Goal: Task Accomplishment & Management: Complete application form

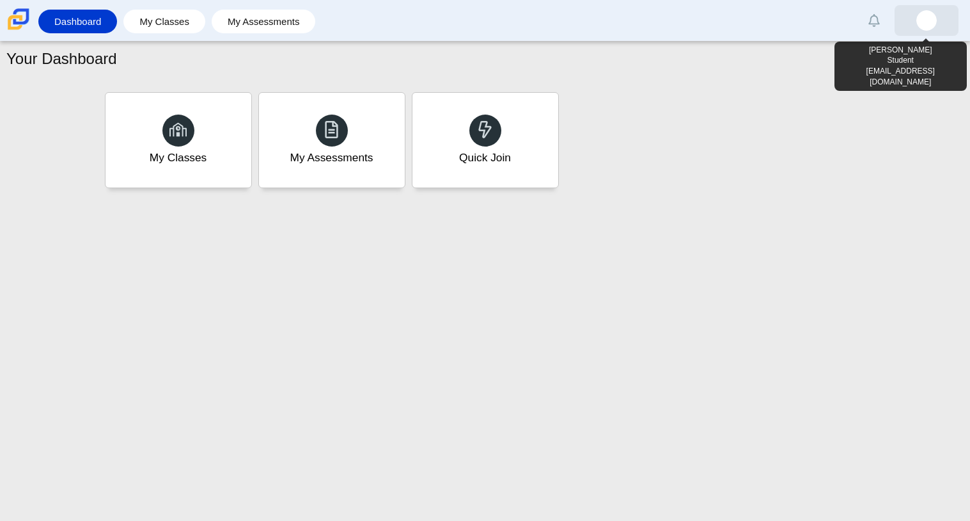
click at [932, 24] on img at bounding box center [926, 20] width 20 height 20
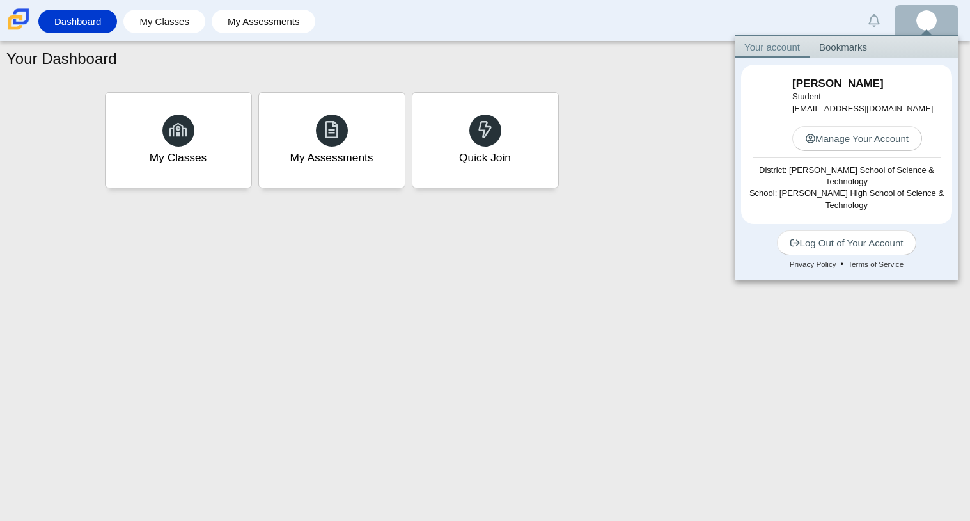
click at [810, 302] on div "Your Dashboard My Classes My Assessments Quick Join" at bounding box center [485, 281] width 970 height 479
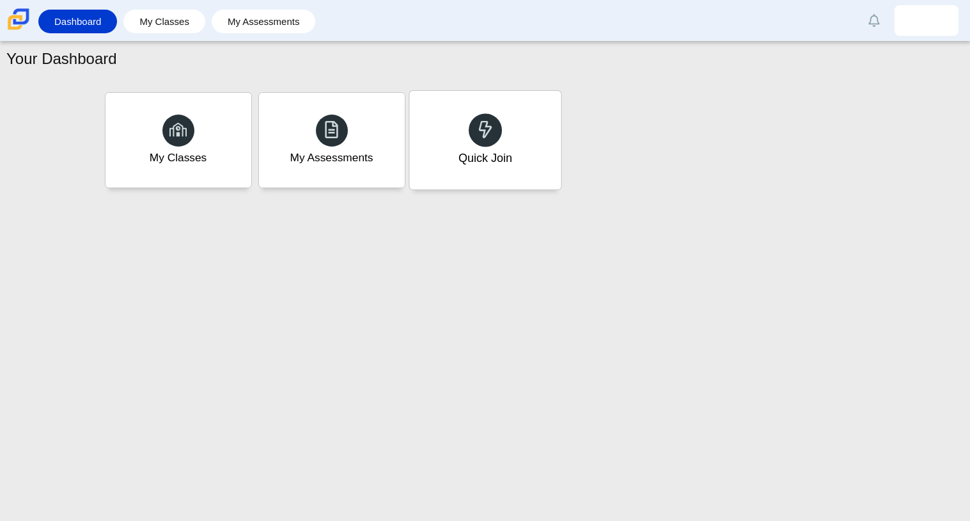
click at [484, 153] on div "Quick Join" at bounding box center [485, 158] width 54 height 17
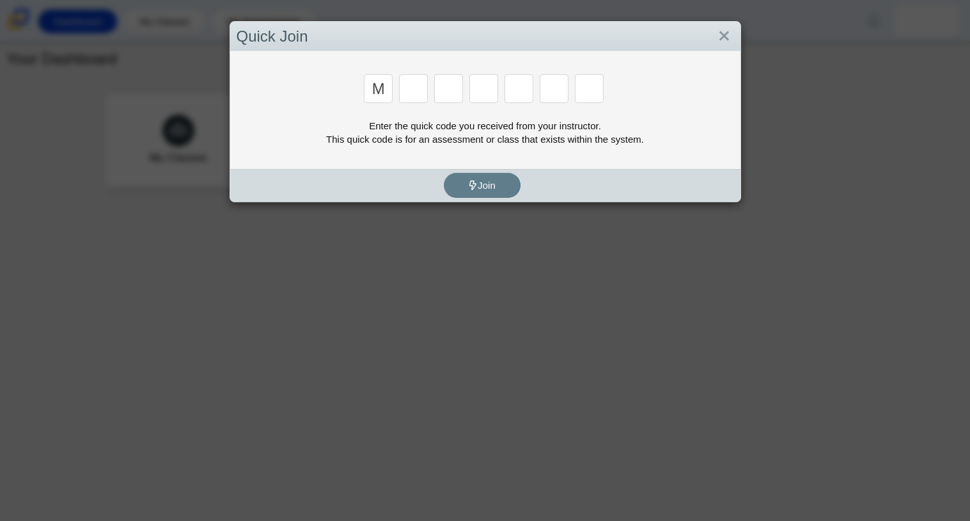
type input "m"
type input "7"
type input "e"
type input "3"
type input "e"
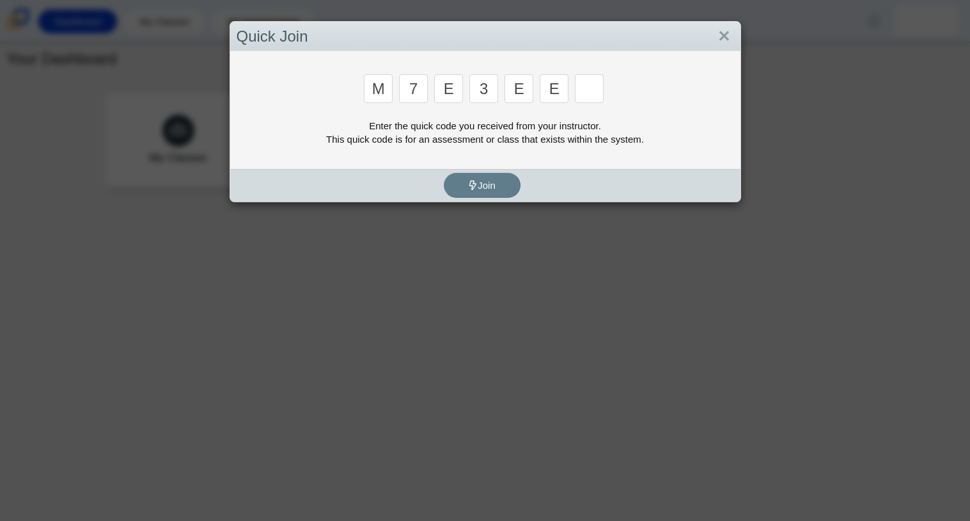
type input "e"
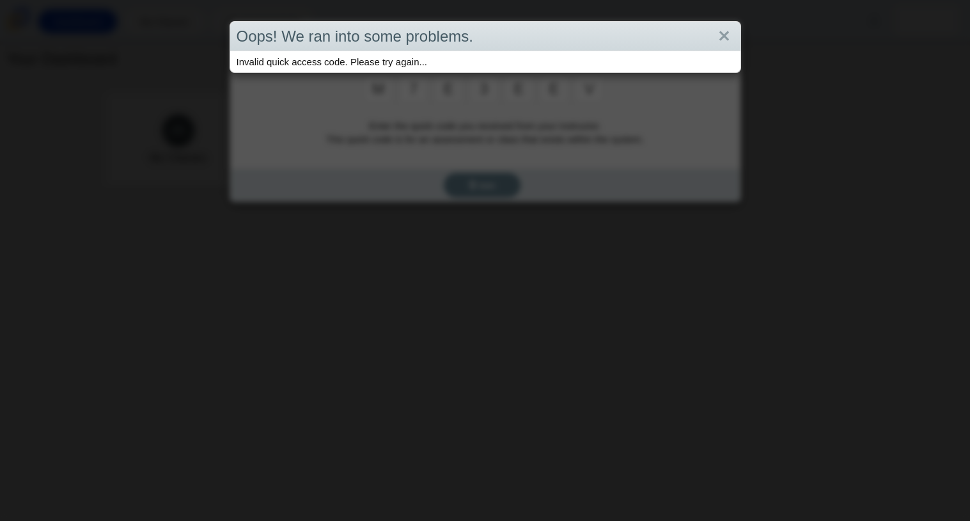
type input "v"
click at [721, 29] on link "Close" at bounding box center [724, 37] width 20 height 22
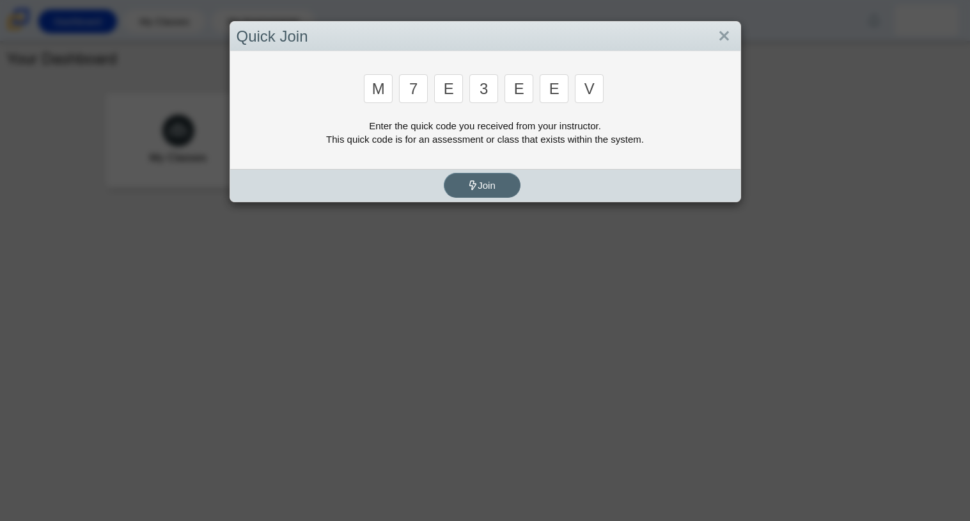
click at [494, 182] on span "Join" at bounding box center [481, 185] width 27 height 11
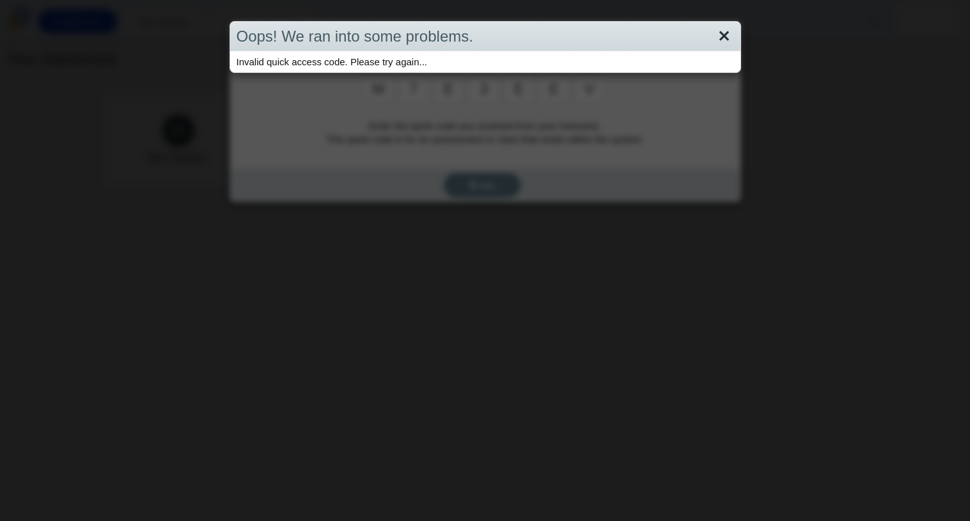
click at [719, 33] on link "Close" at bounding box center [724, 37] width 20 height 22
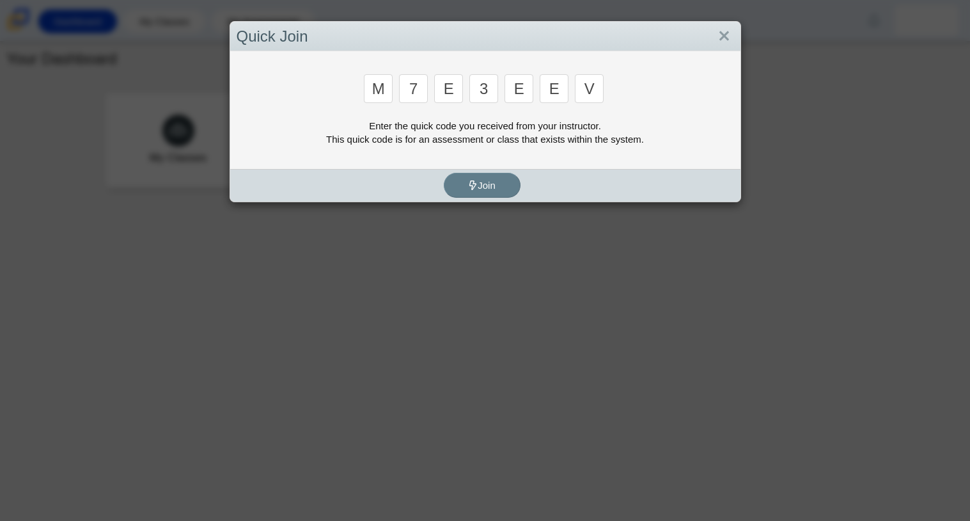
click at [599, 93] on input "v" at bounding box center [589, 88] width 29 height 29
type input "v"
type input "w"
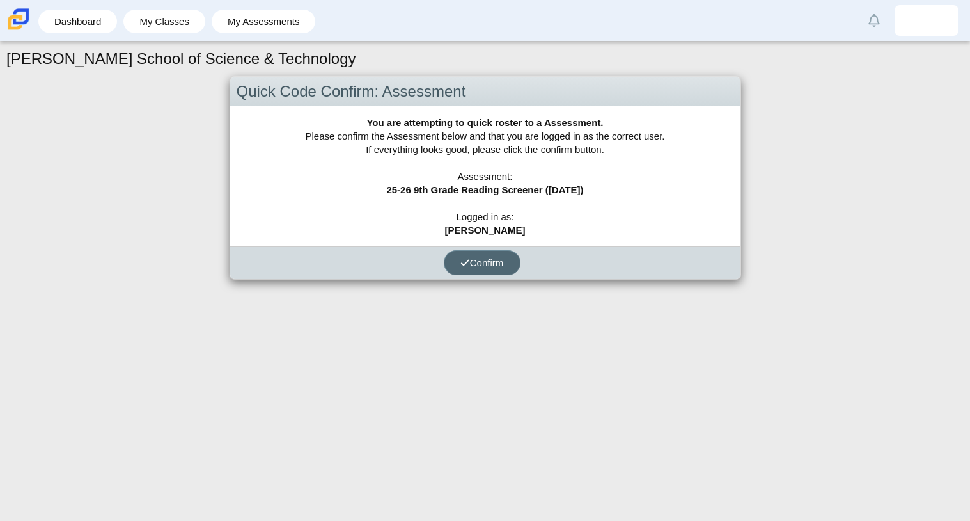
click at [489, 263] on span "Confirm" at bounding box center [481, 262] width 43 height 11
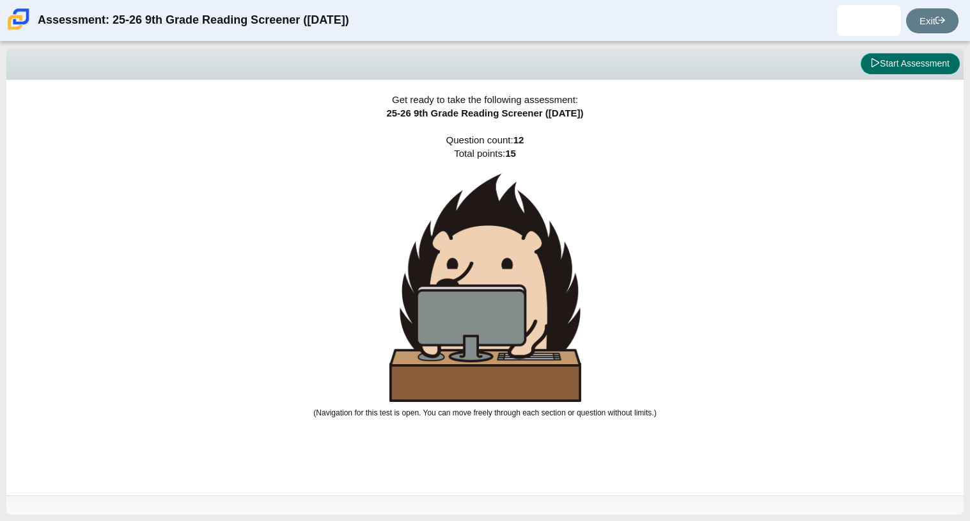
click at [923, 61] on button "Start Assessment" at bounding box center [910, 64] width 99 height 22
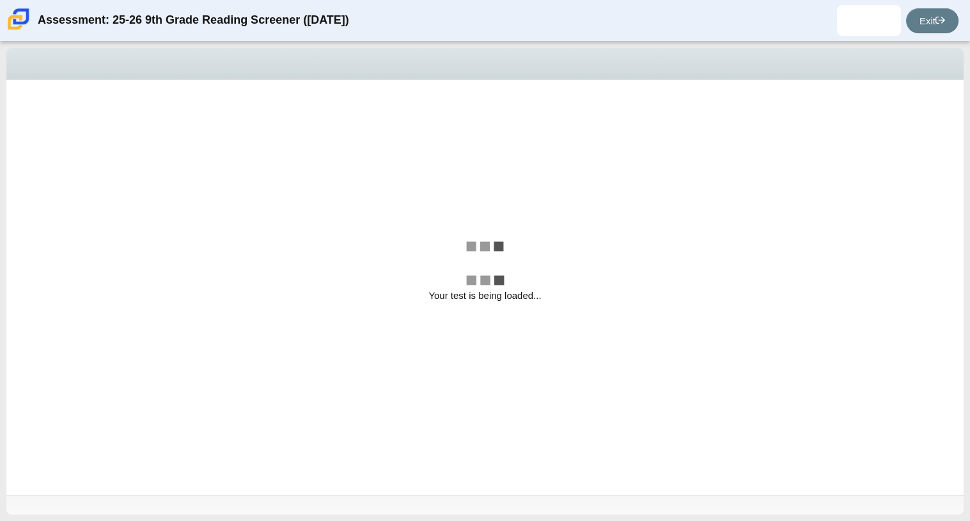
select select "ccc5b315-3c7c-471c-bf90-f22c8299c798"
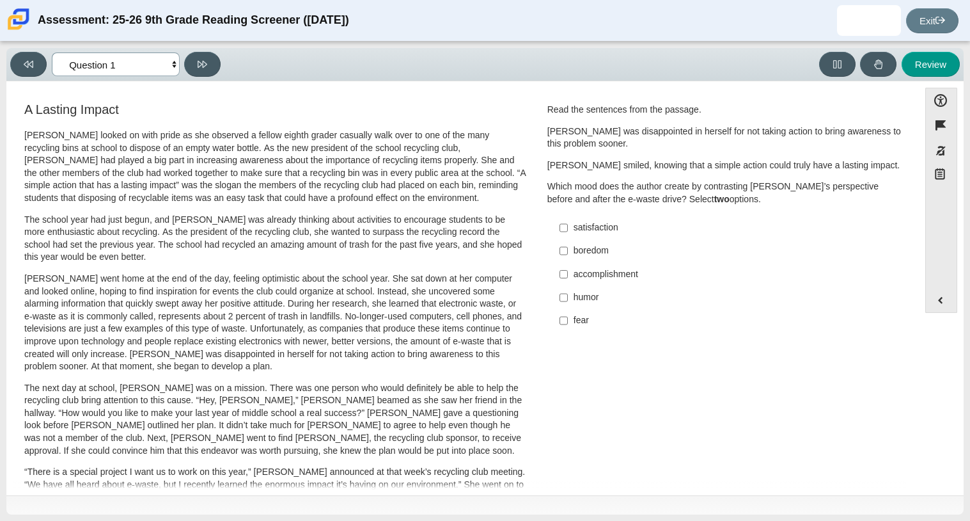
click at [172, 65] on select "Questions Question 1 Question 2 Question 3 Question 4 Question 5 Question 6 Que…" at bounding box center [116, 64] width 128 height 24
click at [473, 75] on div "Review" at bounding box center [593, 64] width 735 height 25
click at [588, 324] on div "fear" at bounding box center [735, 320] width 323 height 13
click at [568, 324] on input "fear fear" at bounding box center [564, 320] width 8 height 23
checkbox input "true"
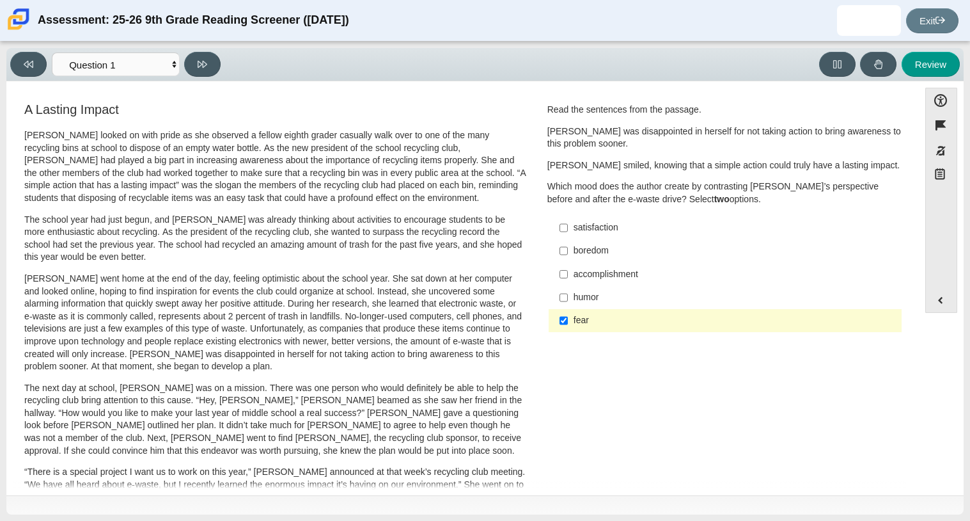
click at [688, 273] on div "accomplishment" at bounding box center [735, 274] width 323 height 13
click at [568, 273] on input "accomplishment accomplishment" at bounding box center [564, 273] width 8 height 23
checkbox input "true"
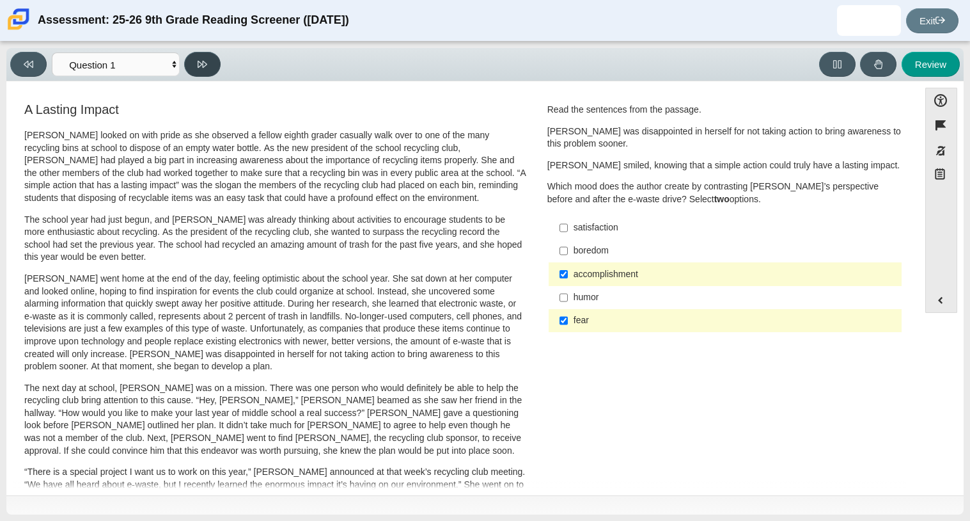
click at [201, 61] on icon at bounding box center [203, 64] width 10 height 10
select select "0ff64528-ffd7-428d-b192-babfaadd44e8"
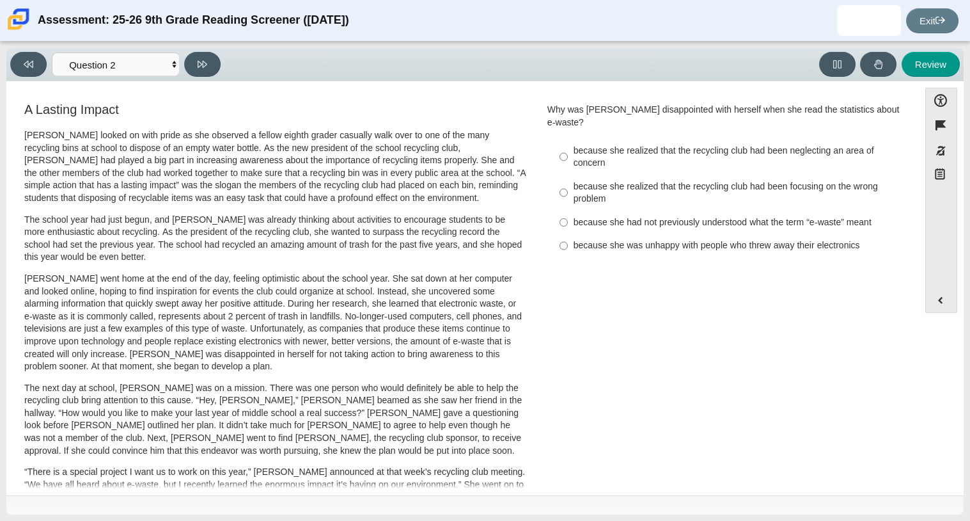
click at [592, 148] on div "because she realized that the recycling club had been neglecting an area of con…" at bounding box center [735, 157] width 323 height 25
click at [568, 148] on input "because she realized that the recycling club had been neglecting an area of con…" at bounding box center [564, 157] width 8 height 36
radio input "true"
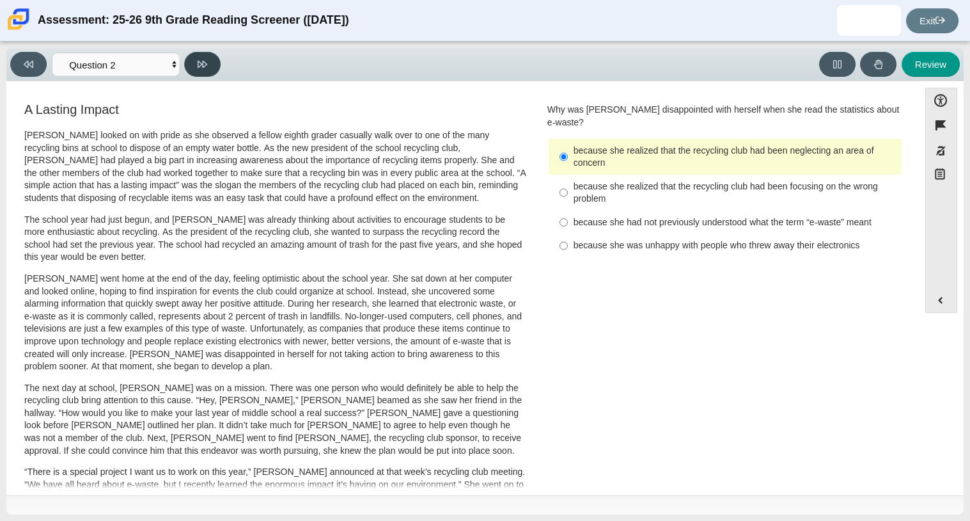
click at [214, 67] on button at bounding box center [202, 64] width 36 height 25
select select "7ce3d843-6974-4858-901c-1ff39630e843"
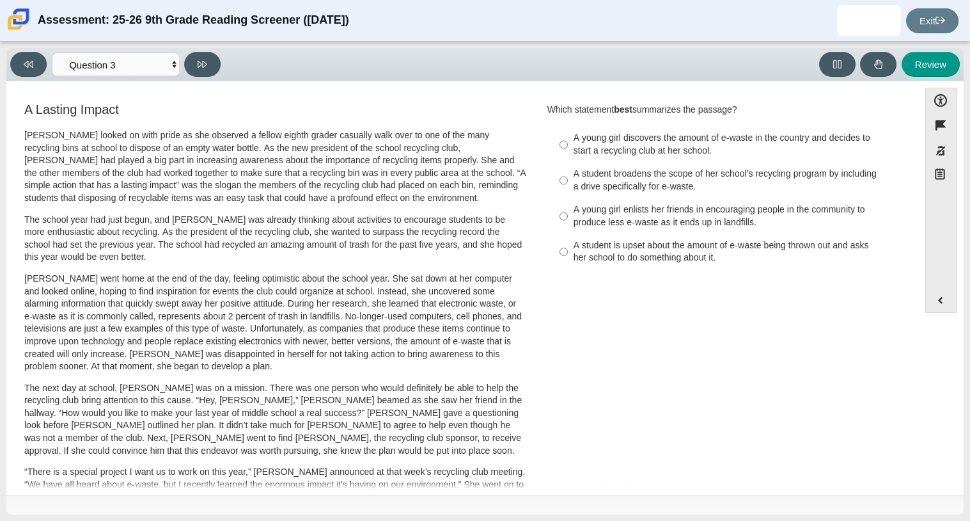
click at [621, 220] on div "A young girl enlists her friends in encouraging people in the community to prod…" at bounding box center [735, 215] width 323 height 25
click at [568, 220] on input "A young girl enlists her friends in encouraging people in the community to prod…" at bounding box center [564, 216] width 8 height 36
radio input "true"
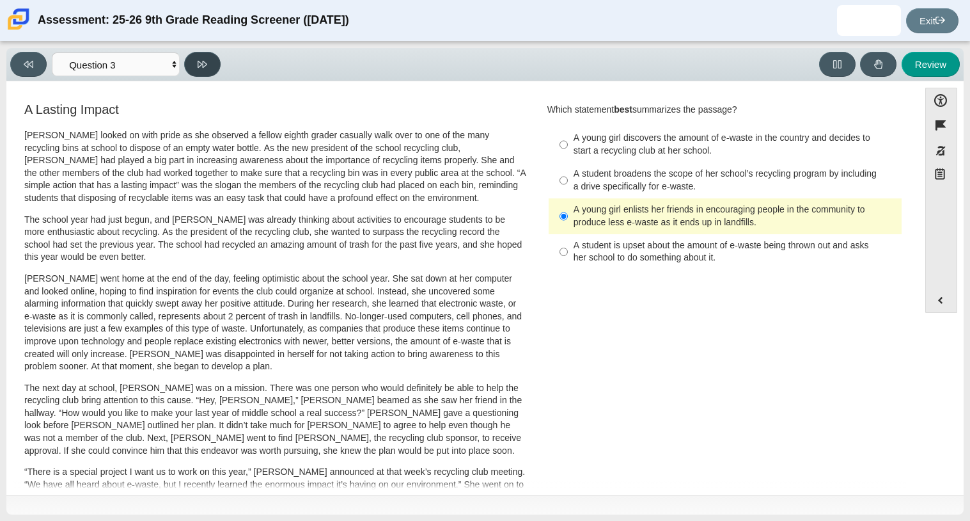
click at [214, 59] on button at bounding box center [202, 64] width 36 height 25
select select "ca9ea0f1-49c5-4bd1-83b0-472c18652b42"
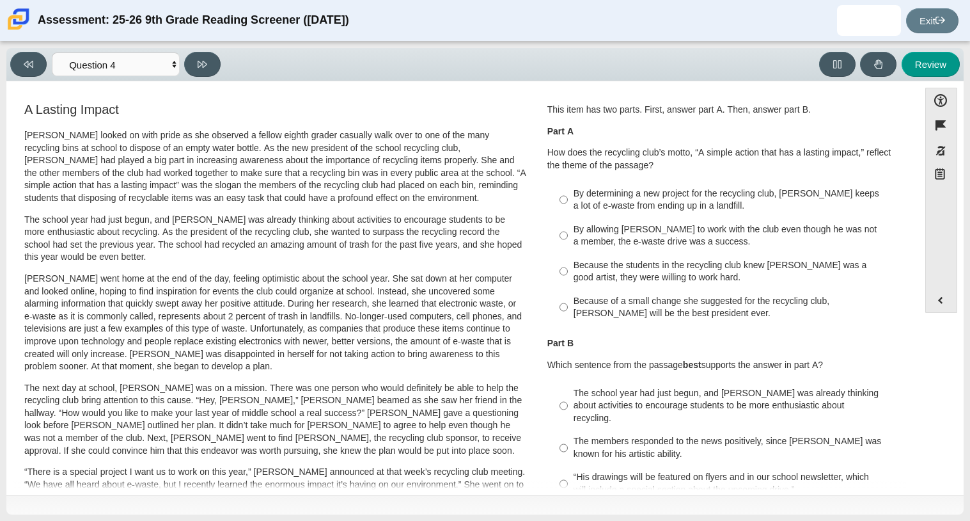
click at [752, 194] on div "By determining a new project for the recycling club, Scarlett keeps a lot of e-…" at bounding box center [735, 199] width 323 height 25
click at [568, 194] on input "By determining a new project for the recycling club, Scarlett keeps a lot of e-…" at bounding box center [564, 200] width 8 height 36
radio input "true"
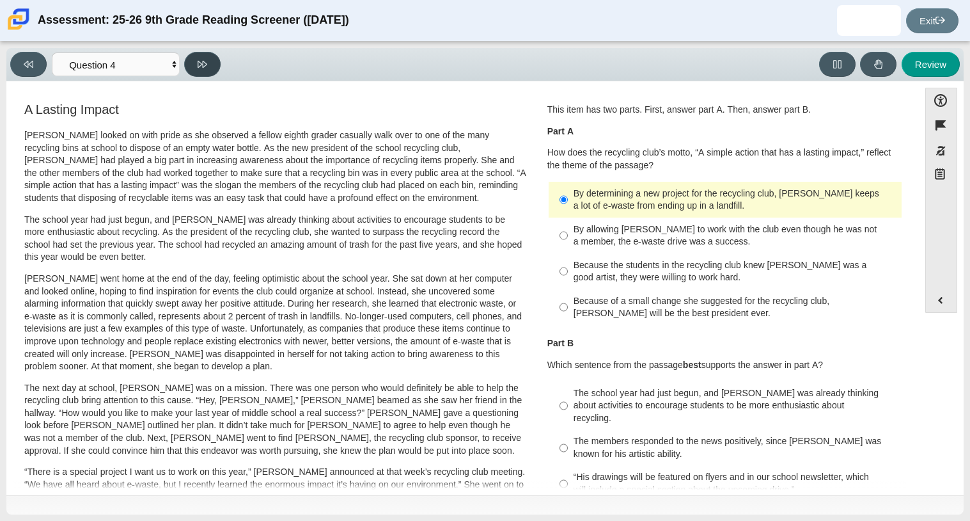
click at [203, 67] on icon at bounding box center [203, 64] width 10 height 10
select select "e41f1a79-e29f-4095-8030-a53364015bed"
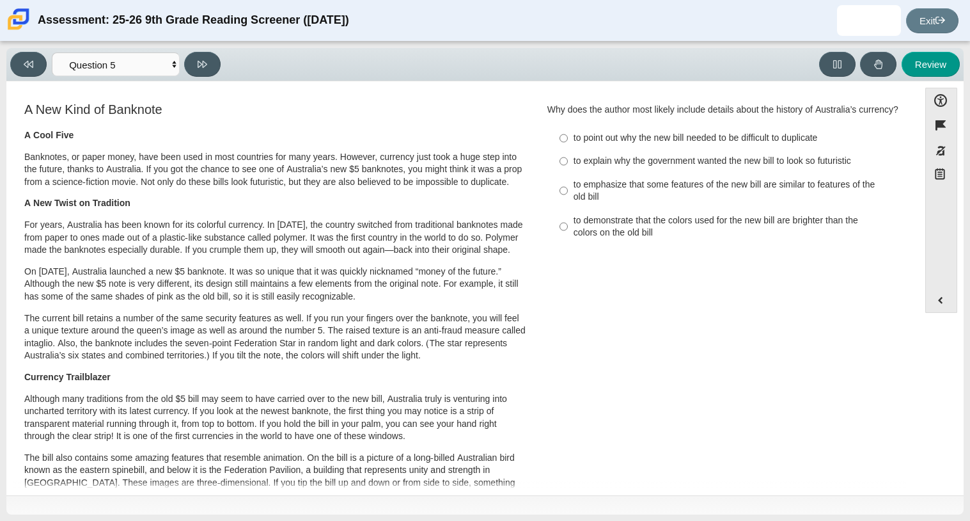
click at [575, 201] on div "to emphasize that some features of the new bill are similar to features of the …" at bounding box center [735, 190] width 323 height 25
click at [568, 201] on input "to emphasize that some features of the new bill are similar to features of the …" at bounding box center [564, 191] width 8 height 36
radio input "true"
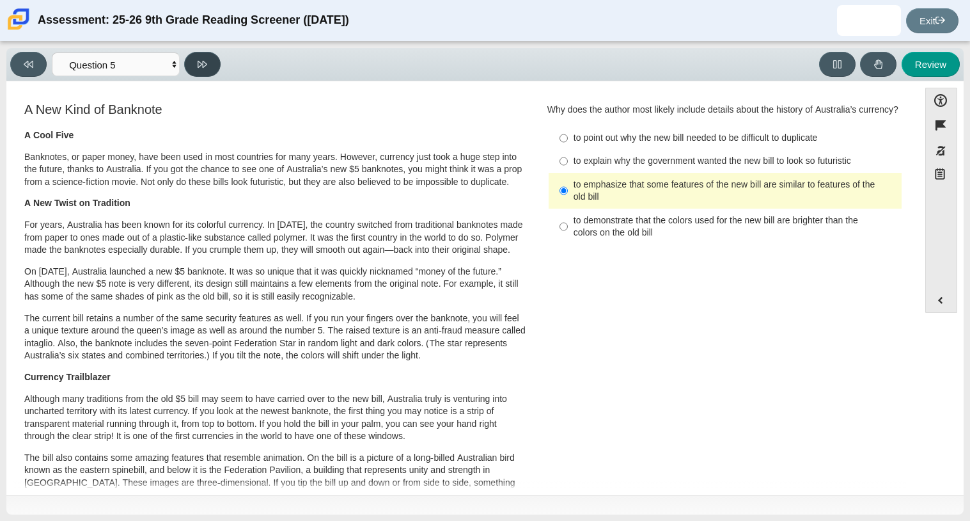
click at [201, 61] on icon at bounding box center [203, 64] width 10 height 10
select select "69146e31-7b3d-4a3e-9ce6-f30c24342ae0"
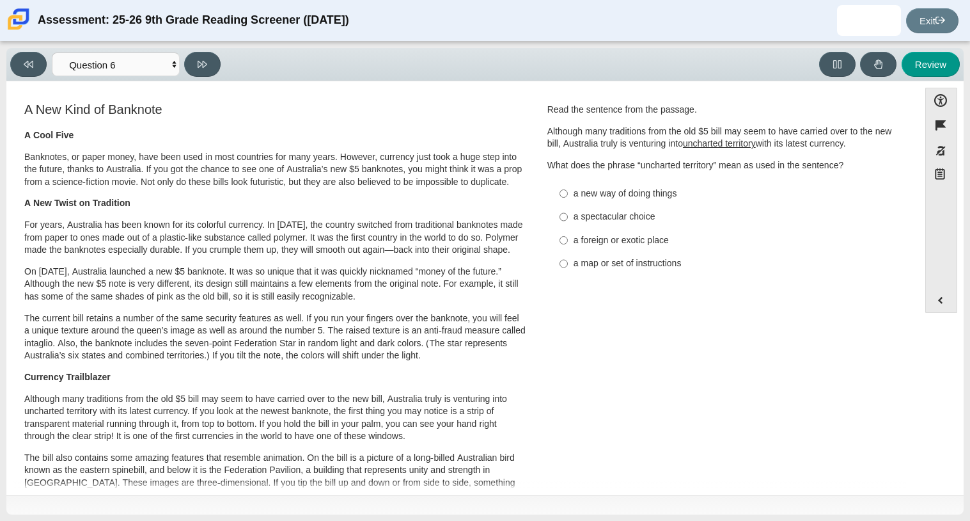
click at [643, 196] on div "a new way of doing things" at bounding box center [735, 193] width 323 height 13
click at [568, 196] on input "a new way of doing things a new way of doing things" at bounding box center [564, 193] width 8 height 23
radio input "true"
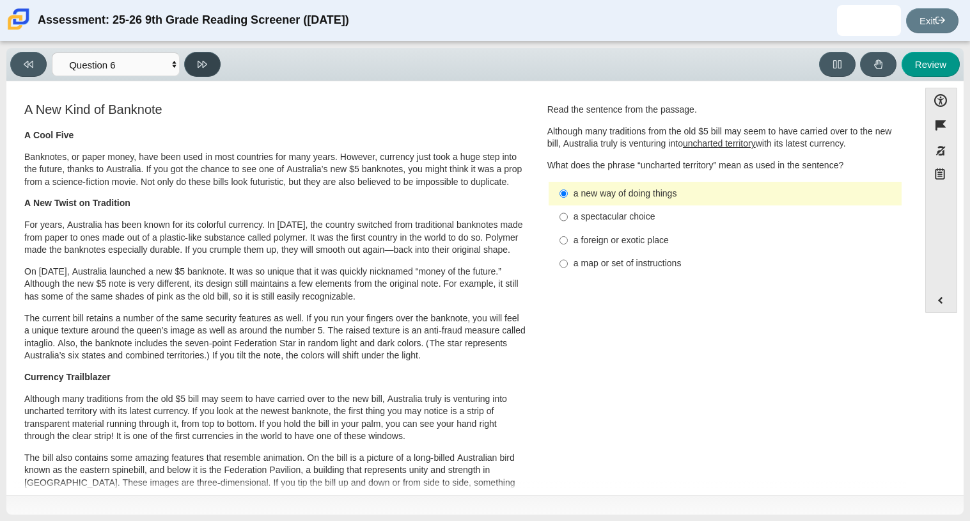
click at [212, 59] on button at bounding box center [202, 64] width 36 height 25
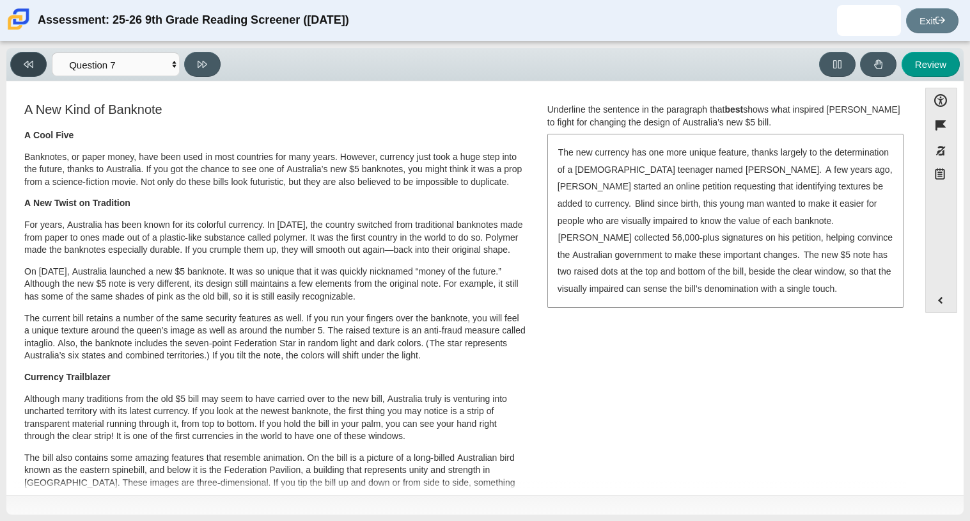
click at [30, 53] on button at bounding box center [28, 64] width 36 height 25
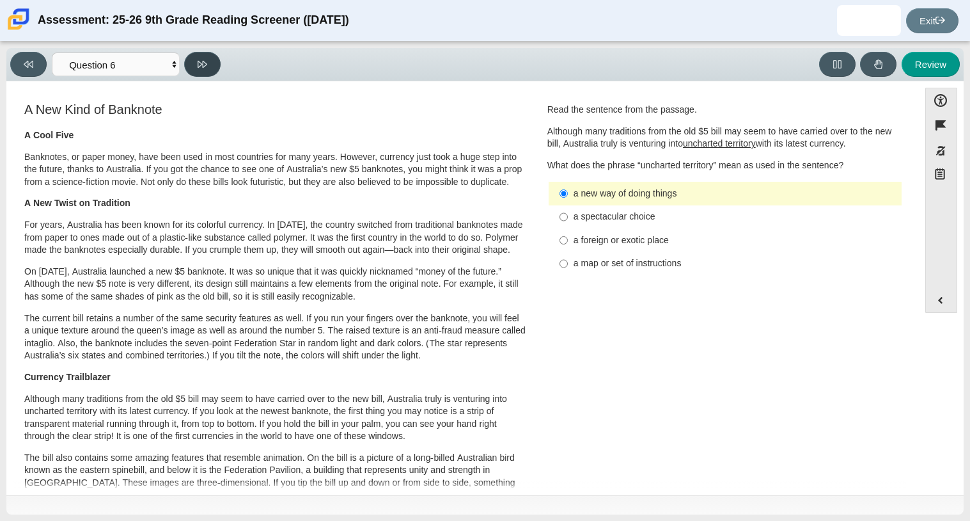
click at [202, 67] on icon at bounding box center [203, 64] width 10 height 7
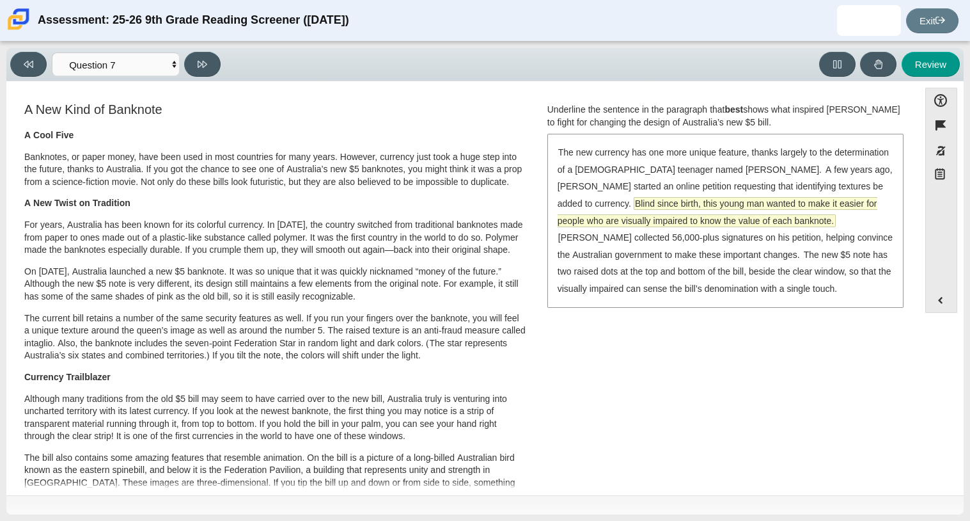
click at [625, 205] on span "Blind since birth, this young man wanted to make it easier for people who are v…" at bounding box center [718, 212] width 320 height 29
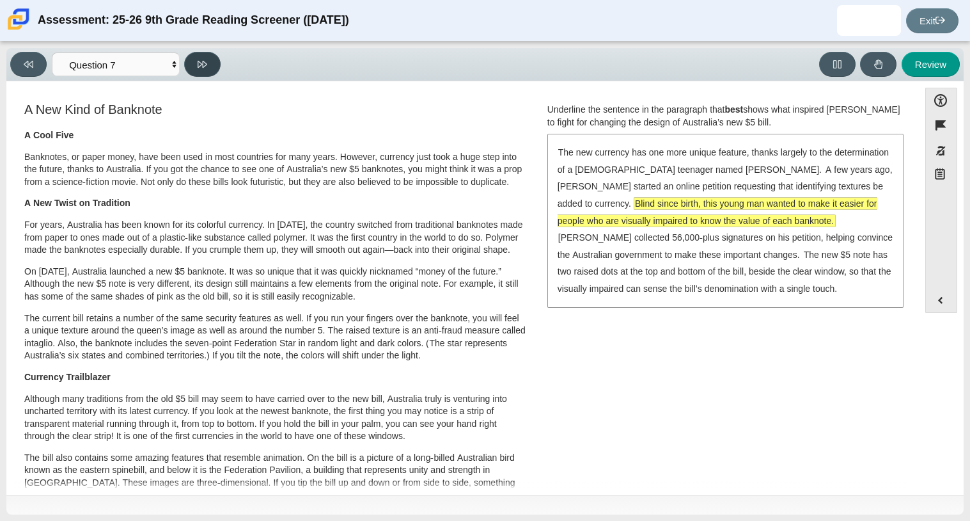
click at [189, 68] on button at bounding box center [202, 64] width 36 height 25
select select "ea8338c2-a6a3-418e-a305-2b963b54a290"
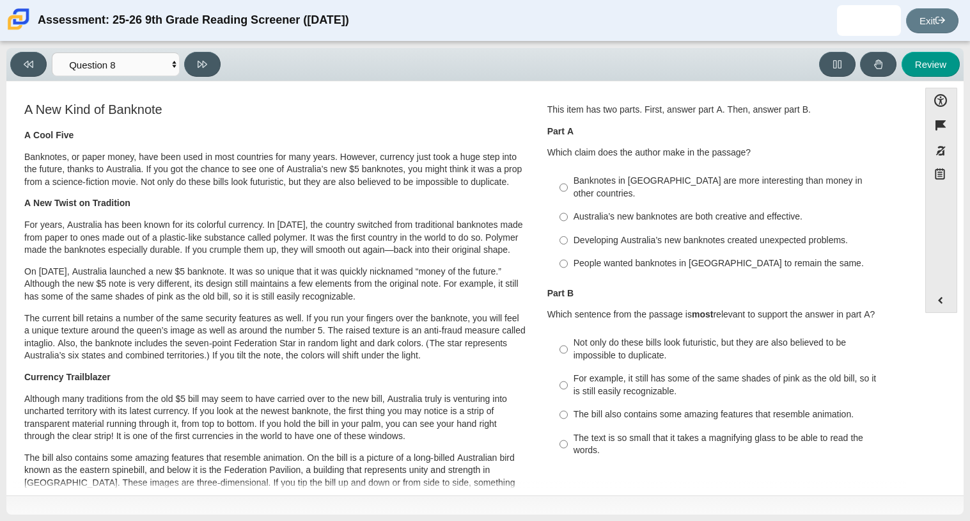
click at [526, 127] on div "A New Kind of Banknote A Cool Five Banknotes, or paper money, have been used in…" at bounding box center [275, 468] width 525 height 737
click at [657, 210] on div "Australia’s new banknotes are both creative and effective." at bounding box center [735, 216] width 323 height 13
click at [568, 205] on input "Australia’s new banknotes are both creative and effective. Australia’s new bank…" at bounding box center [564, 216] width 8 height 23
radio input "true"
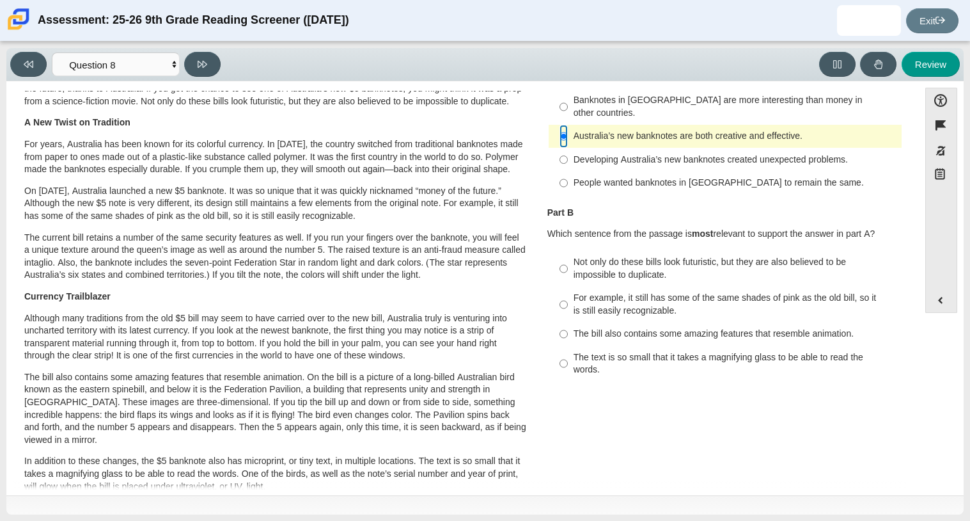
scroll to position [77, 0]
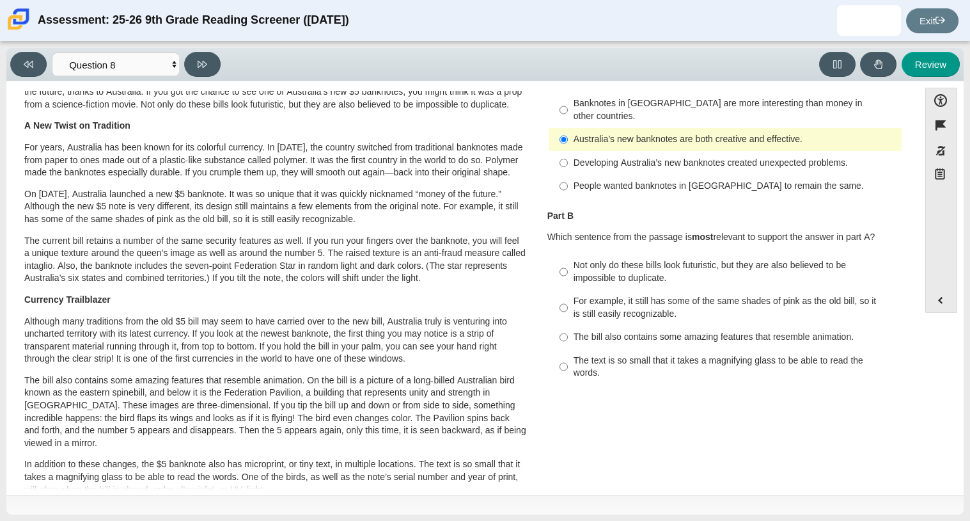
click at [538, 363] on div "Question 1 This item has two parts. First, answer part A. Then, answer part B. …" at bounding box center [725, 208] width 375 height 370
click at [604, 259] on div "Not only do these bills look futuristic, but they are also believed to be impos…" at bounding box center [735, 271] width 323 height 25
click at [568, 254] on input "Not only do these bills look futuristic, but they are also believed to be impos…" at bounding box center [564, 272] width 8 height 36
radio input "true"
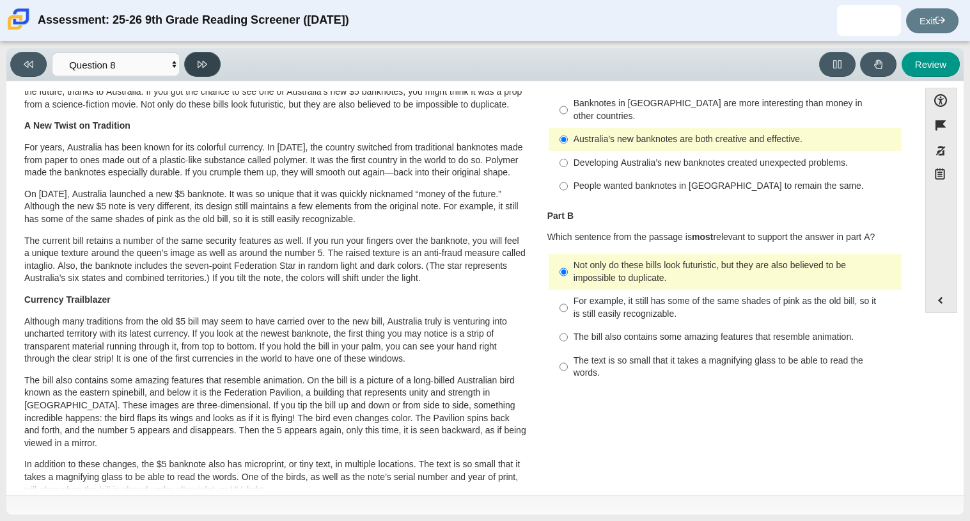
click at [192, 66] on button at bounding box center [202, 64] width 36 height 25
select select "89f058d6-b15c-4ef5-a4b3-fdaffb8868b6"
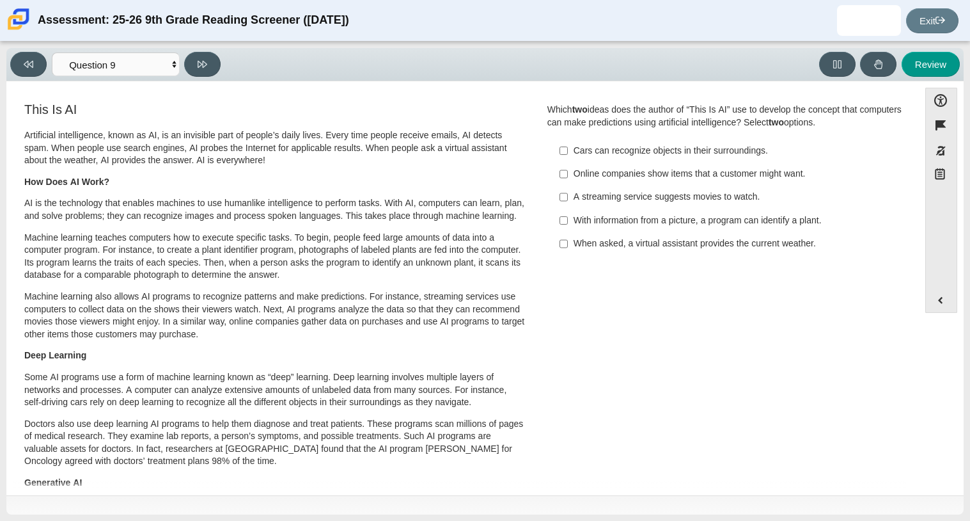
click at [581, 249] on div "When asked, a virtual assistant provides the current weather." at bounding box center [735, 243] width 323 height 13
click at [568, 249] on input "When asked, a virtual assistant provides the current weather. When asked, a vir…" at bounding box center [564, 243] width 8 height 23
checkbox input "true"
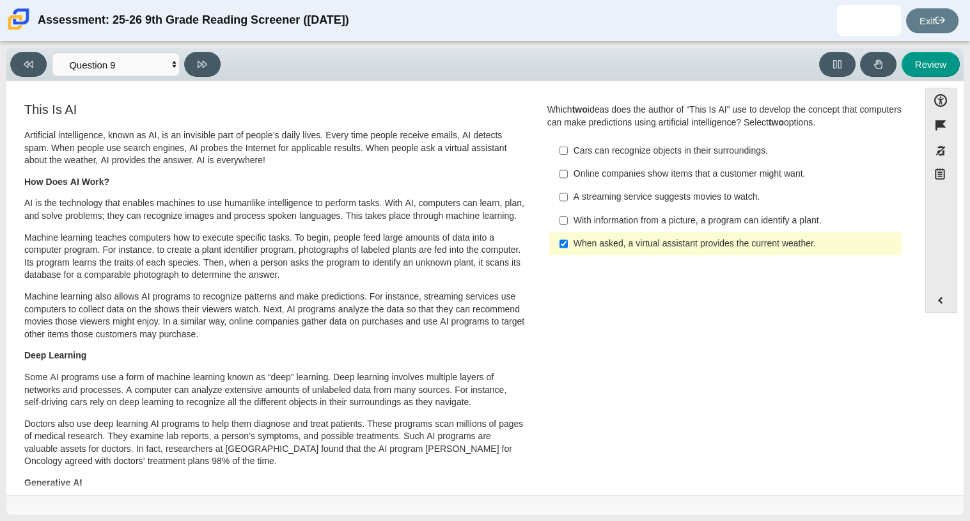
click at [582, 216] on div "With information from a picture, a program can identify a plant." at bounding box center [735, 220] width 323 height 13
click at [568, 216] on input "With information from a picture, a program can identify a plant. With informati…" at bounding box center [564, 219] width 8 height 23
checkbox input "true"
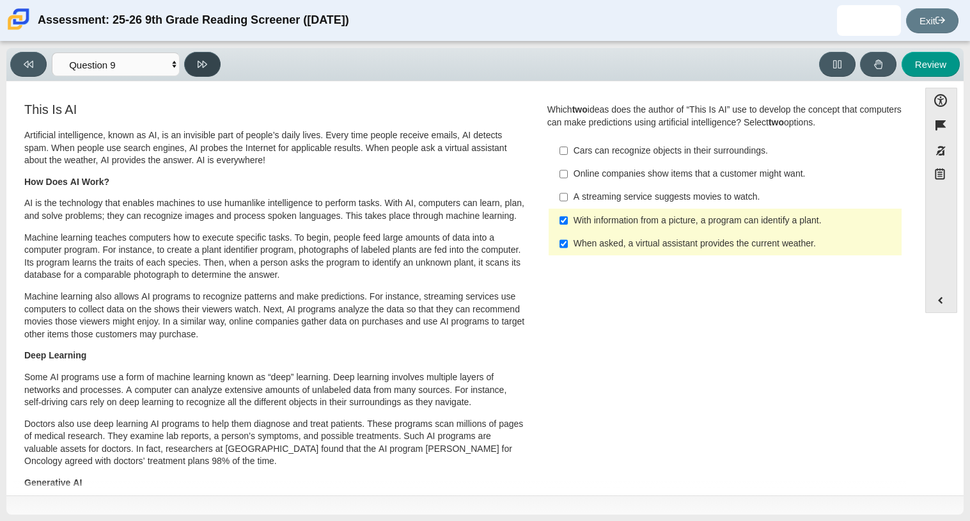
click at [202, 71] on button at bounding box center [202, 64] width 36 height 25
select select "cdf3c14e-a918-44d1-9b63-3db0fa81641e"
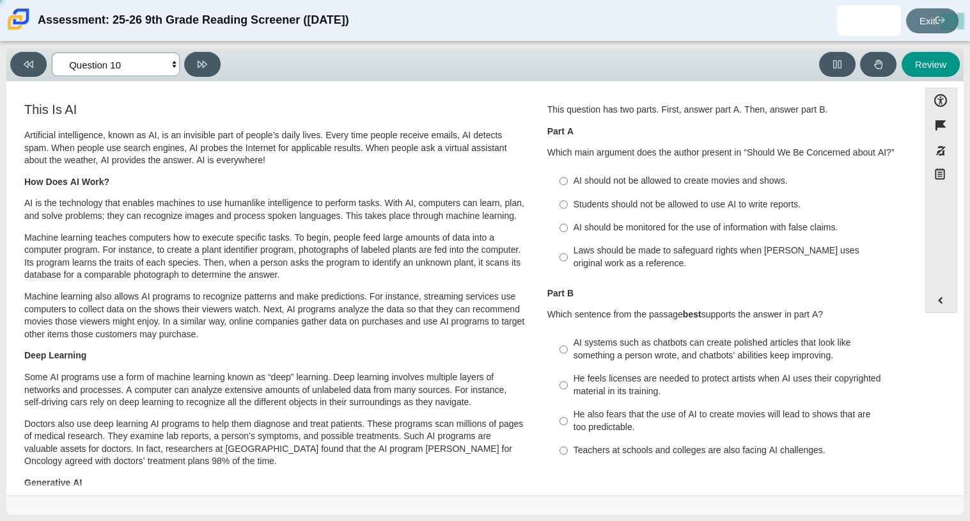
click at [149, 71] on select "Questions Question 1 Question 2 Question 3 Question 4 Question 5 Question 6 Que…" at bounding box center [116, 64] width 128 height 24
click at [344, 67] on div "Review" at bounding box center [593, 64] width 735 height 25
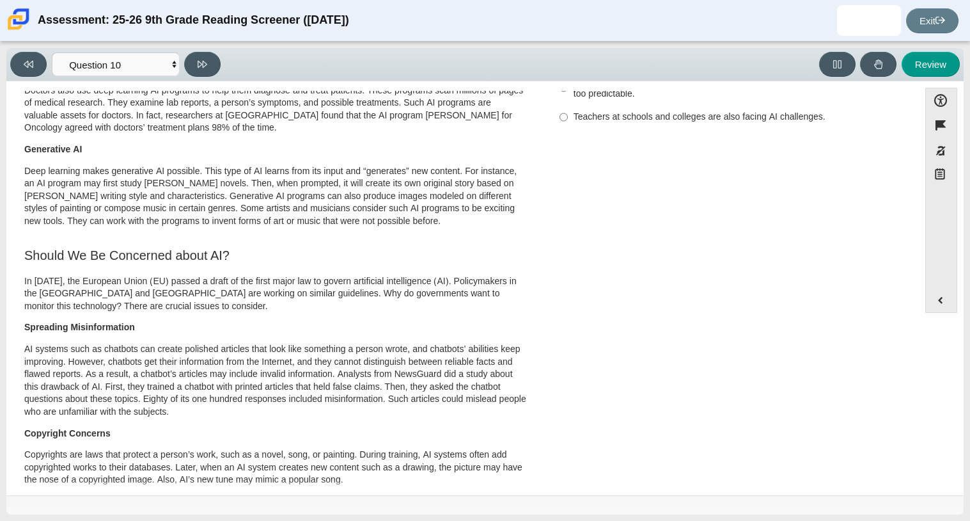
scroll to position [0, 0]
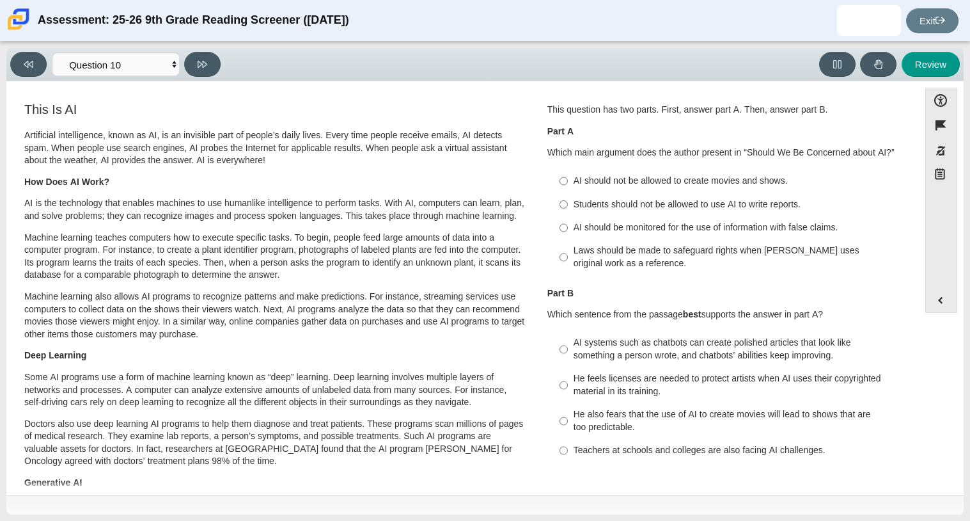
click at [603, 230] on div "AI should be monitored for the use of information with false claims." at bounding box center [735, 227] width 323 height 13
click at [568, 230] on input "AI should be monitored for the use of information with false claims. AI should …" at bounding box center [564, 227] width 8 height 23
radio input "true"
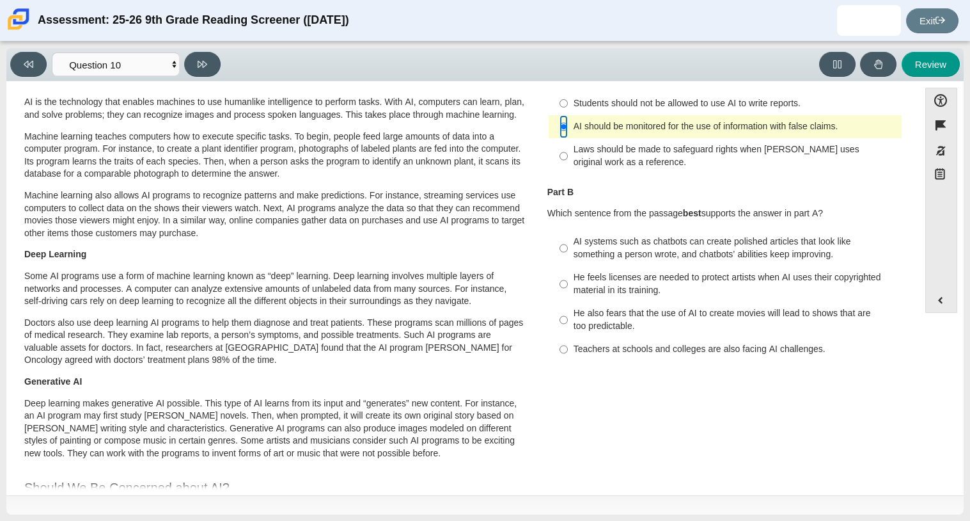
scroll to position [104, 0]
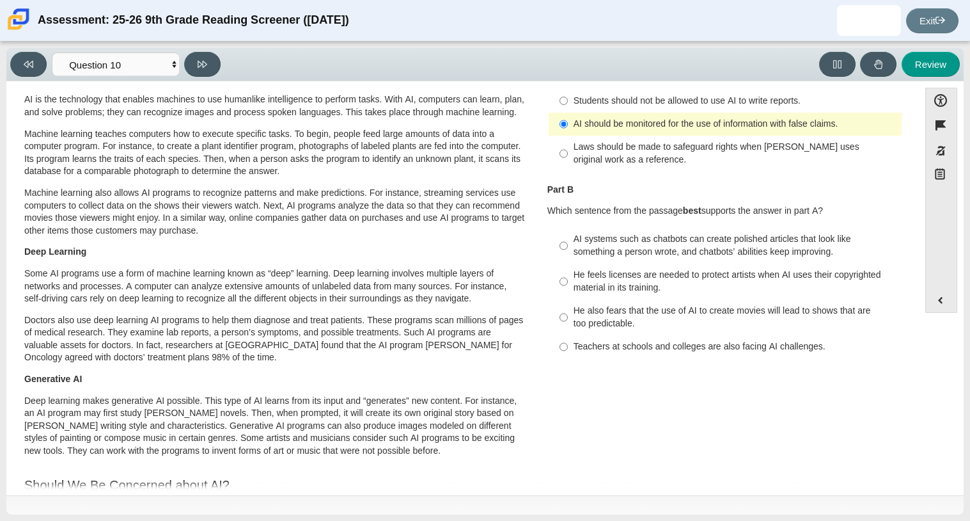
click at [582, 240] on div "AI systems such as chatbots can create polished articles that look like somethi…" at bounding box center [735, 245] width 323 height 25
click at [568, 240] on input "AI systems such as chatbots can create polished articles that look like somethi…" at bounding box center [564, 246] width 8 height 36
radio input "true"
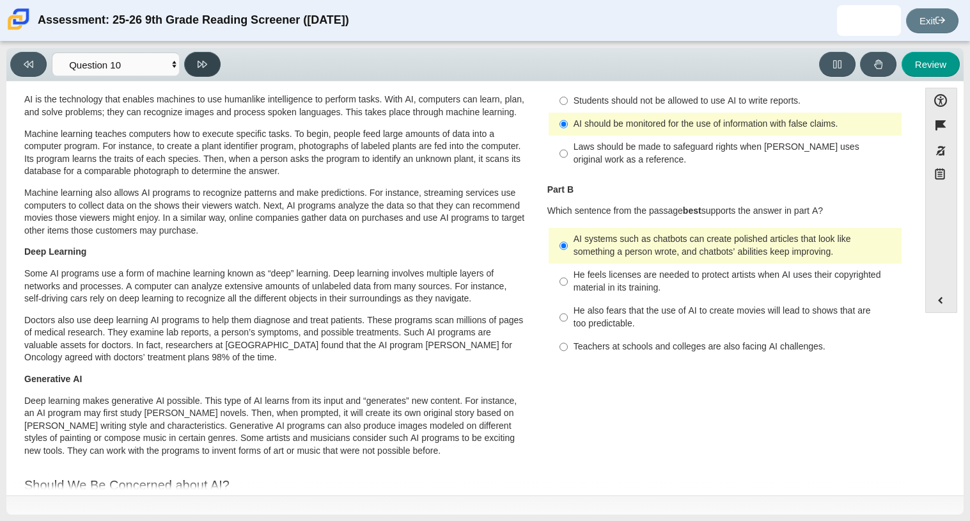
click at [209, 63] on button at bounding box center [202, 64] width 36 height 25
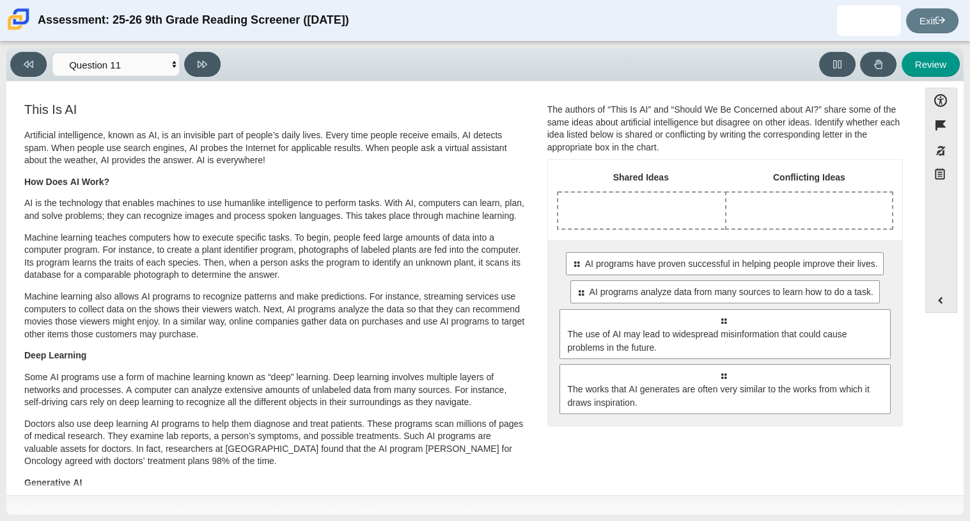
click at [670, 200] on div "Drop response in row 1 of column 1 (Shared Ideas)" at bounding box center [641, 210] width 167 height 36
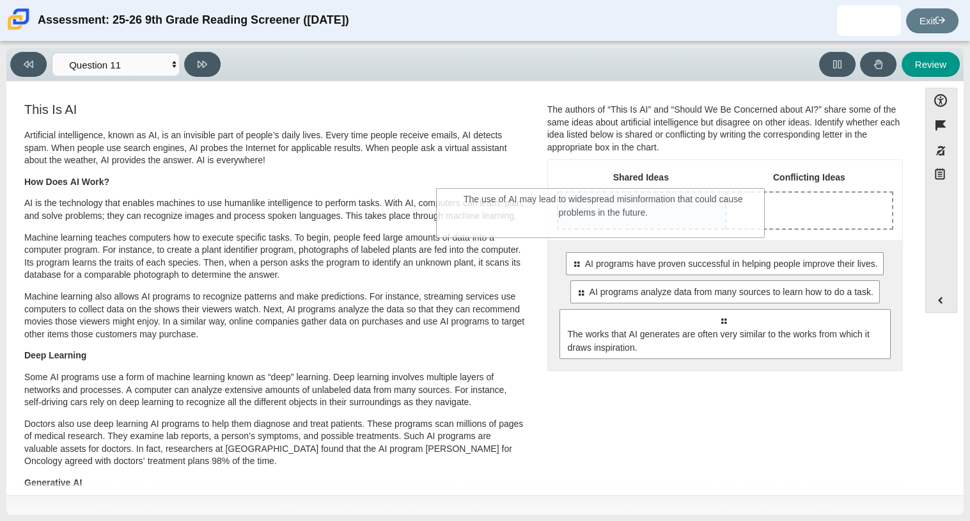
drag, startPoint x: 764, startPoint y: 333, endPoint x: 645, endPoint y: 212, distance: 169.6
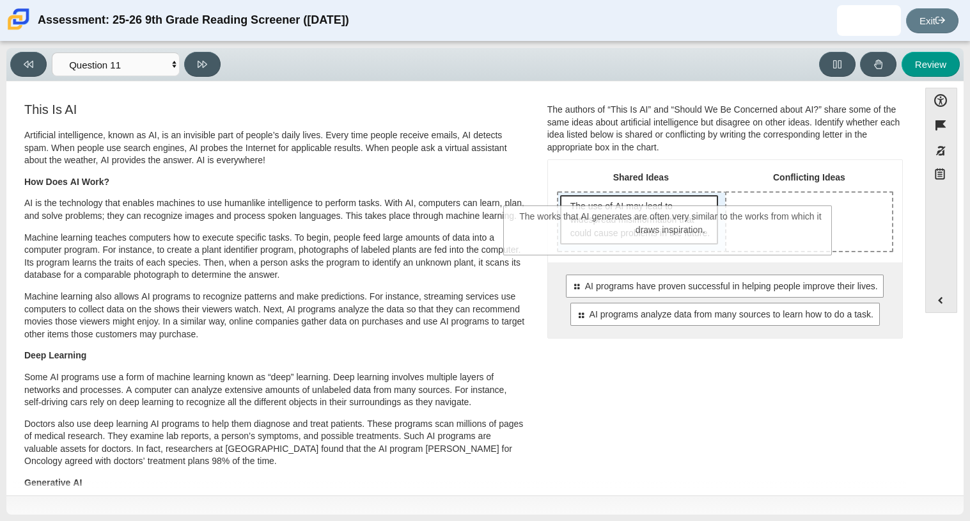
drag, startPoint x: 683, startPoint y: 364, endPoint x: 631, endPoint y: 225, distance: 148.4
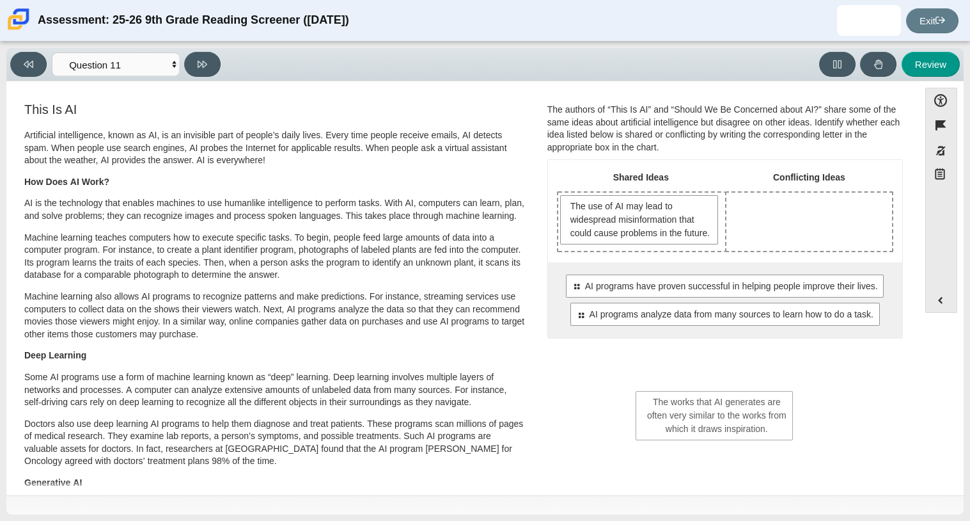
drag, startPoint x: 680, startPoint y: 226, endPoint x: 760, endPoint y: 428, distance: 217.9
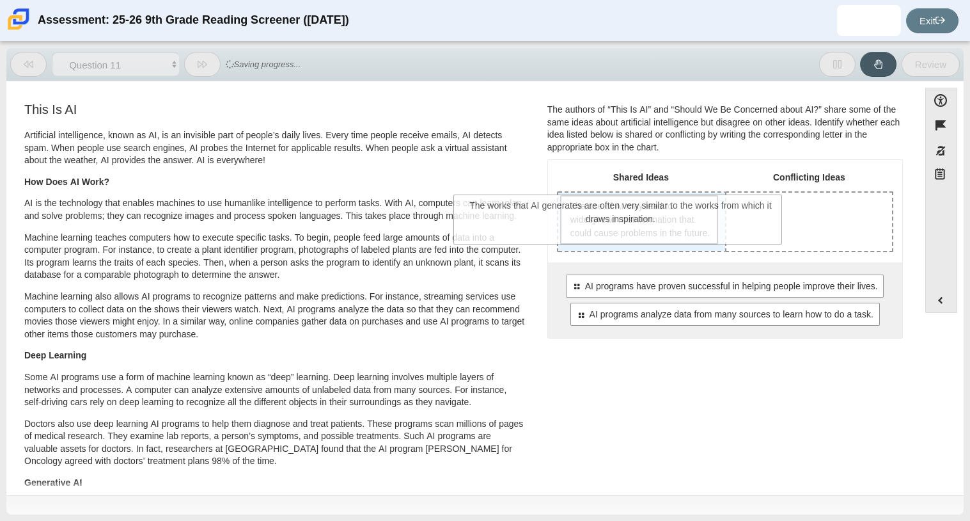
drag, startPoint x: 724, startPoint y: 382, endPoint x: 623, endPoint y: 232, distance: 181.1
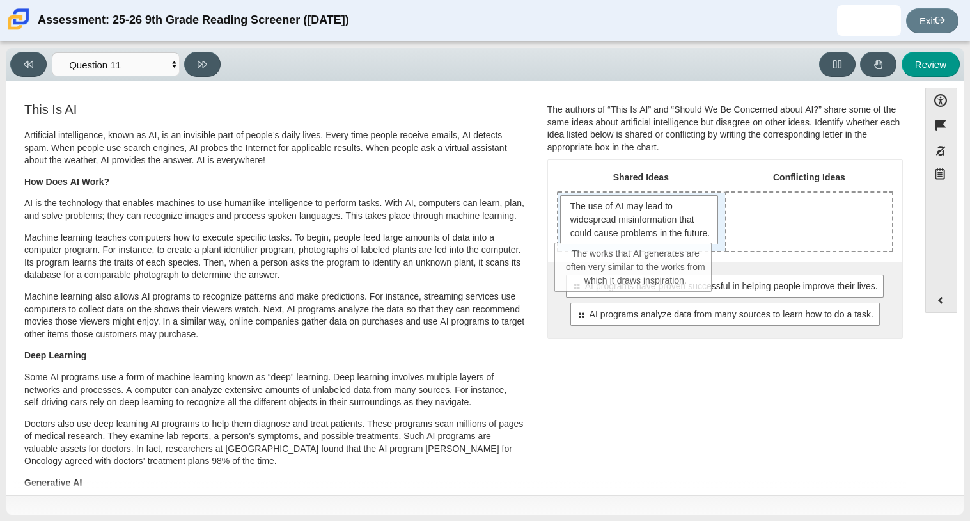
drag, startPoint x: 662, startPoint y: 278, endPoint x: 659, endPoint y: 258, distance: 20.6
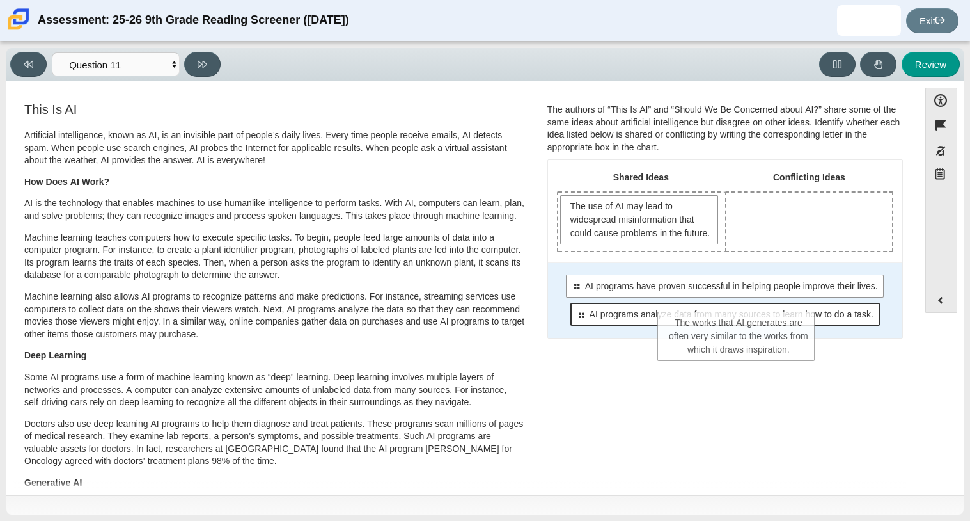
drag, startPoint x: 594, startPoint y: 205, endPoint x: 707, endPoint y: 327, distance: 167.0
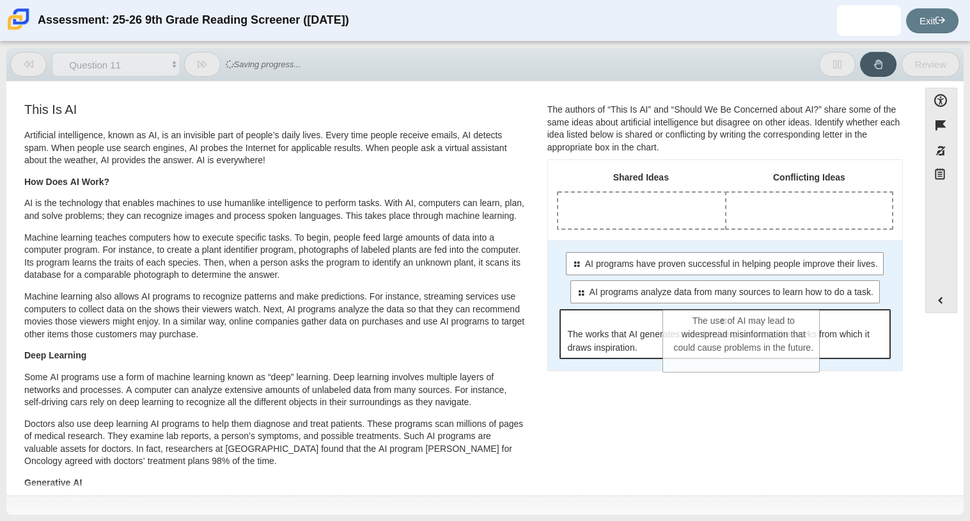
drag, startPoint x: 651, startPoint y: 222, endPoint x: 758, endPoint y: 337, distance: 157.5
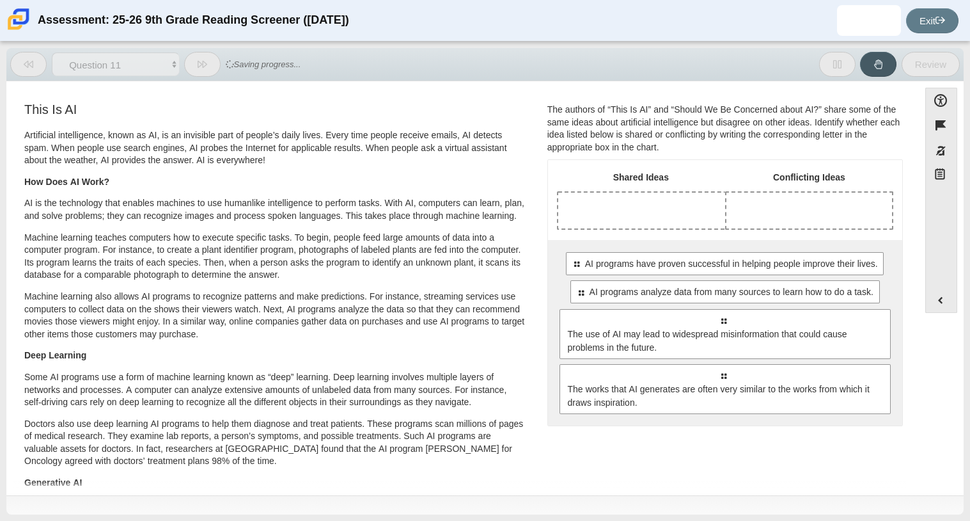
click at [917, 366] on div "Accessibility options Close Color scheme Font size Zoom Change the background a…" at bounding box center [485, 287] width 945 height 399
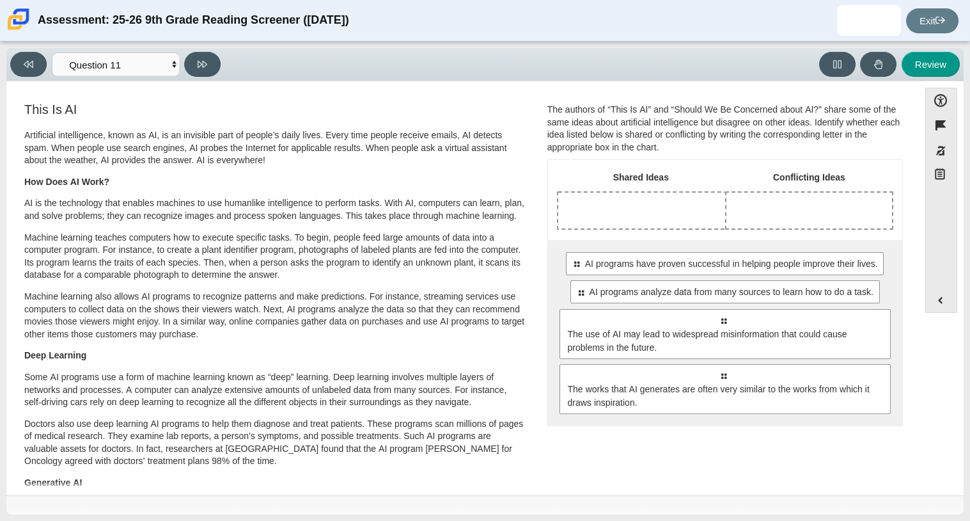
click at [917, 366] on div "Accessibility options Close Color scheme Font size Zoom Change the background a…" at bounding box center [485, 287] width 945 height 399
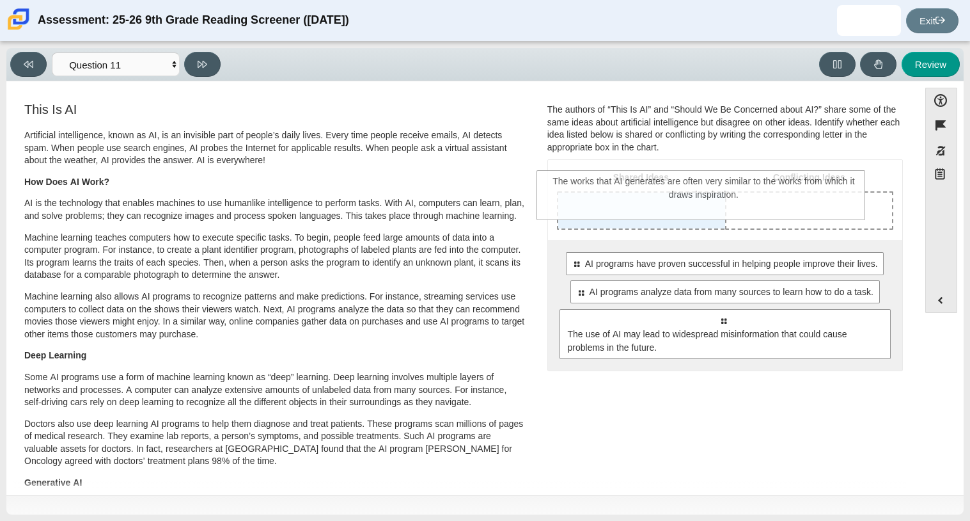
drag, startPoint x: 619, startPoint y: 393, endPoint x: 600, endPoint y: 202, distance: 191.5
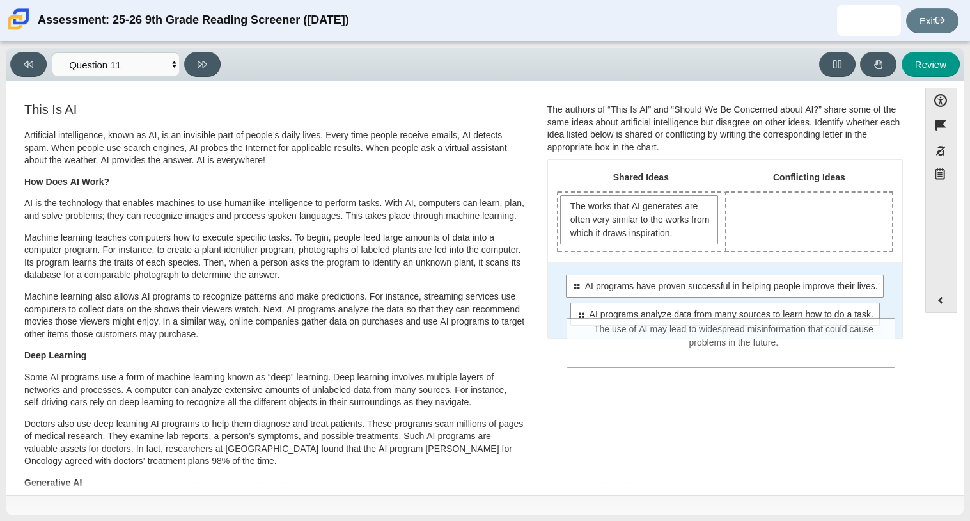
drag, startPoint x: 647, startPoint y: 345, endPoint x: 661, endPoint y: 336, distance: 17.0
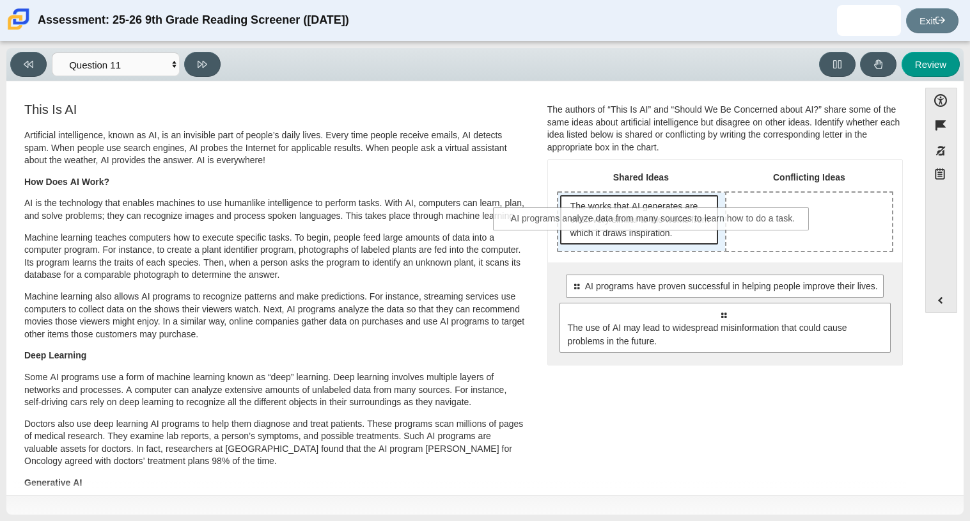
drag, startPoint x: 673, startPoint y: 320, endPoint x: 604, endPoint y: 225, distance: 117.2
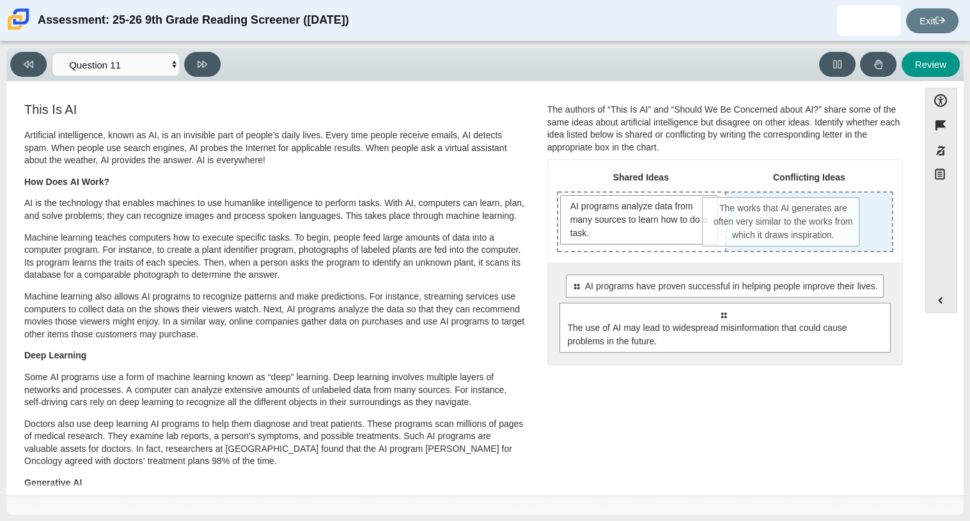
drag, startPoint x: 639, startPoint y: 224, endPoint x: 785, endPoint y: 227, distance: 145.8
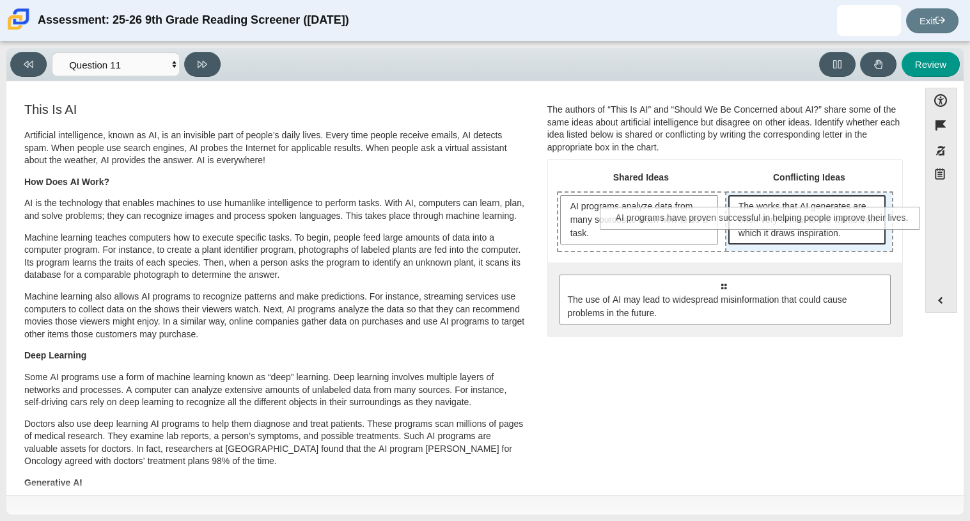
drag, startPoint x: 765, startPoint y: 289, endPoint x: 805, endPoint y: 222, distance: 78.3
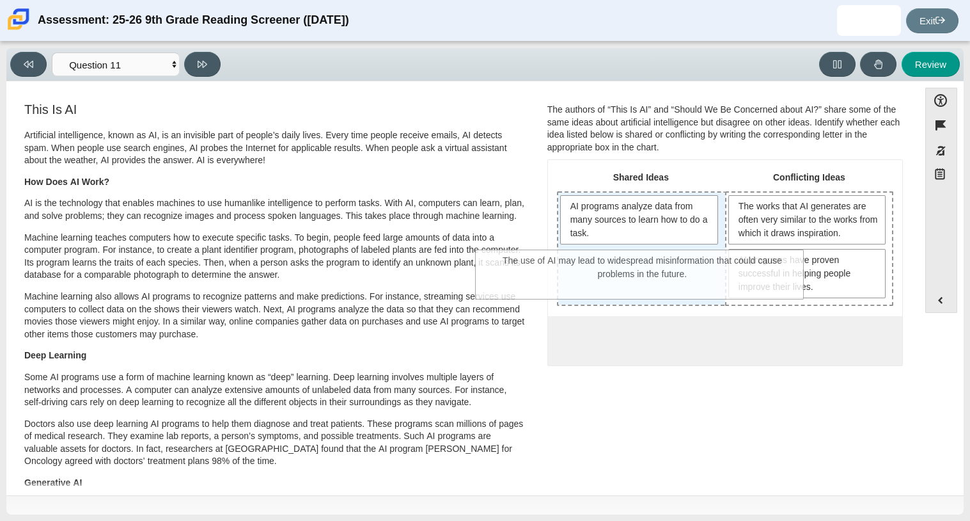
drag, startPoint x: 767, startPoint y: 354, endPoint x: 687, endPoint y: 276, distance: 112.2
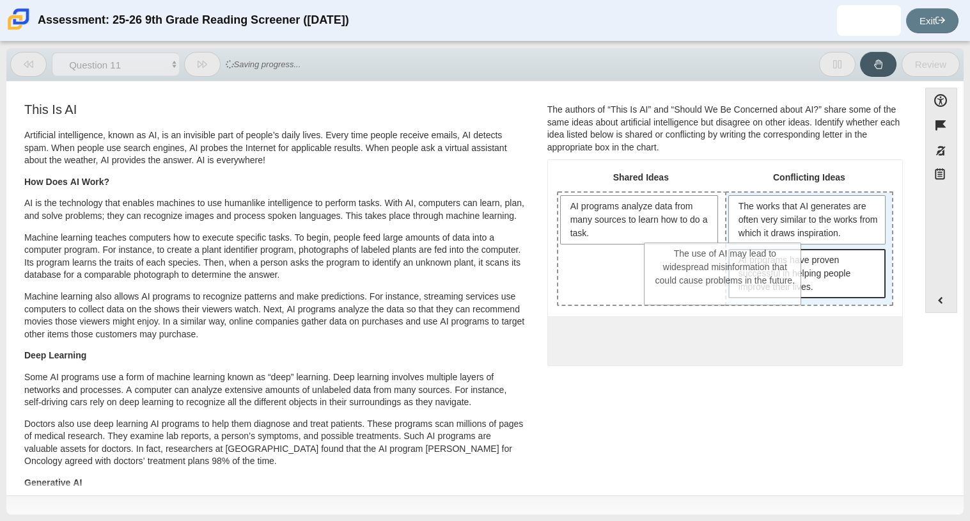
drag, startPoint x: 687, startPoint y: 276, endPoint x: 781, endPoint y: 270, distance: 94.2
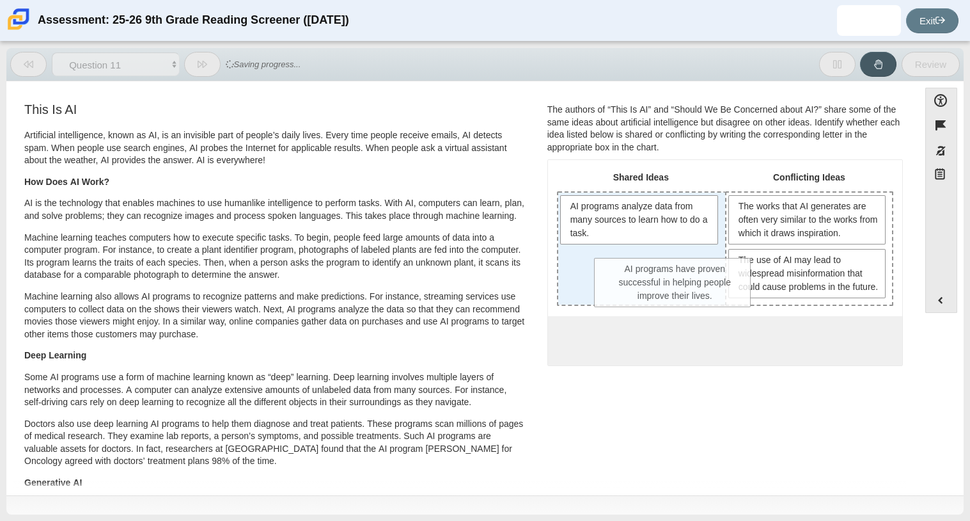
drag, startPoint x: 782, startPoint y: 270, endPoint x: 648, endPoint y: 279, distance: 133.3
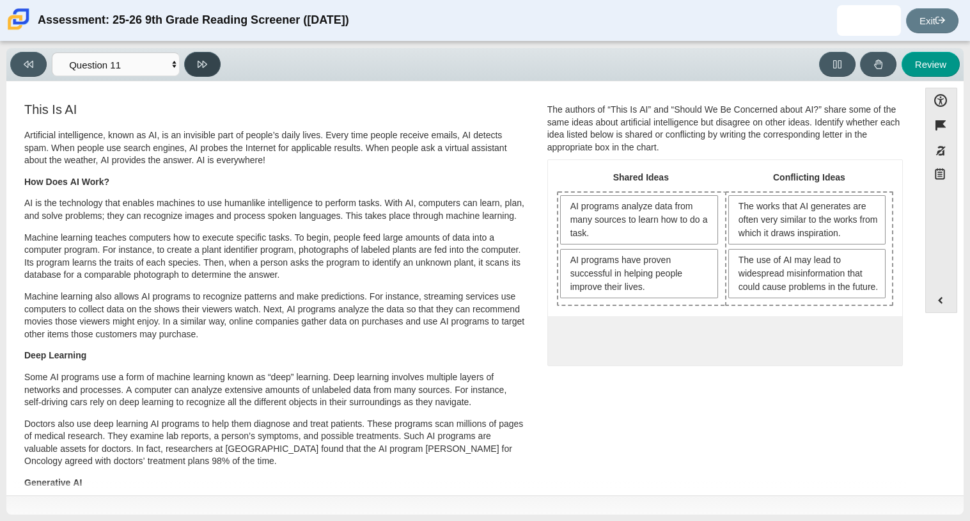
click at [209, 69] on button at bounding box center [202, 64] width 36 height 25
select select "c3effed4-44ce-4a19-bd96-1787f34e9b4c"
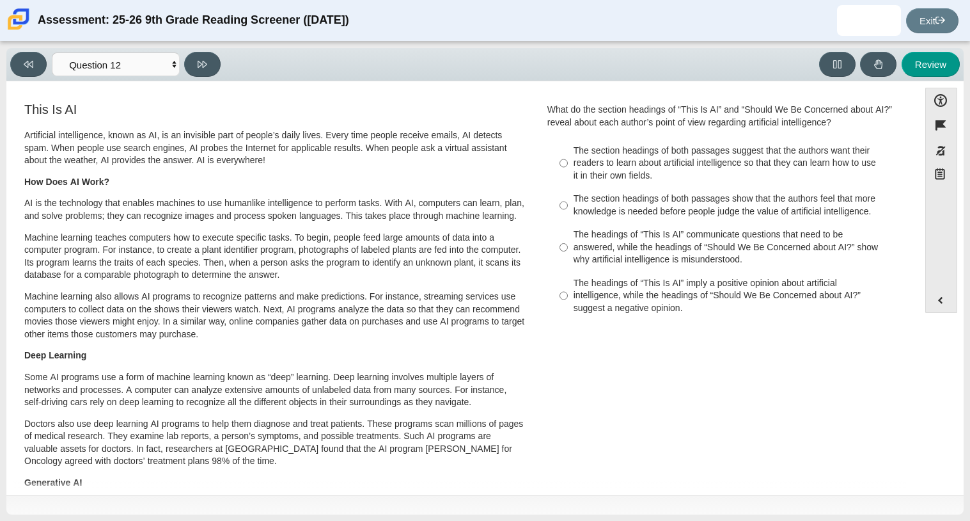
click at [585, 250] on div "The headings of “This Is AI” communicate questions that need to be answered, wh…" at bounding box center [735, 247] width 323 height 38
click at [568, 250] on input "The headings of “This Is AI” communicate questions that need to be answered, wh…" at bounding box center [564, 247] width 8 height 49
radio input "true"
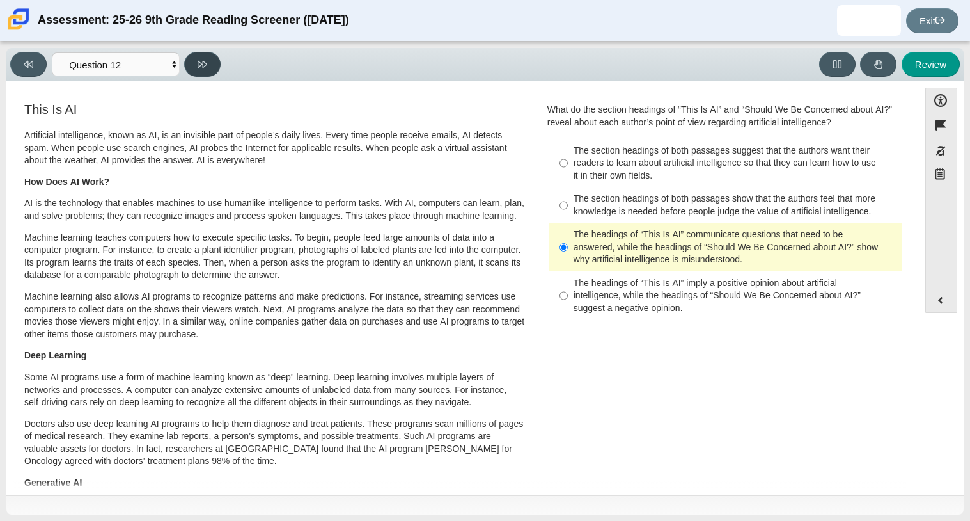
click at [196, 54] on button at bounding box center [202, 64] width 36 height 25
select select "review"
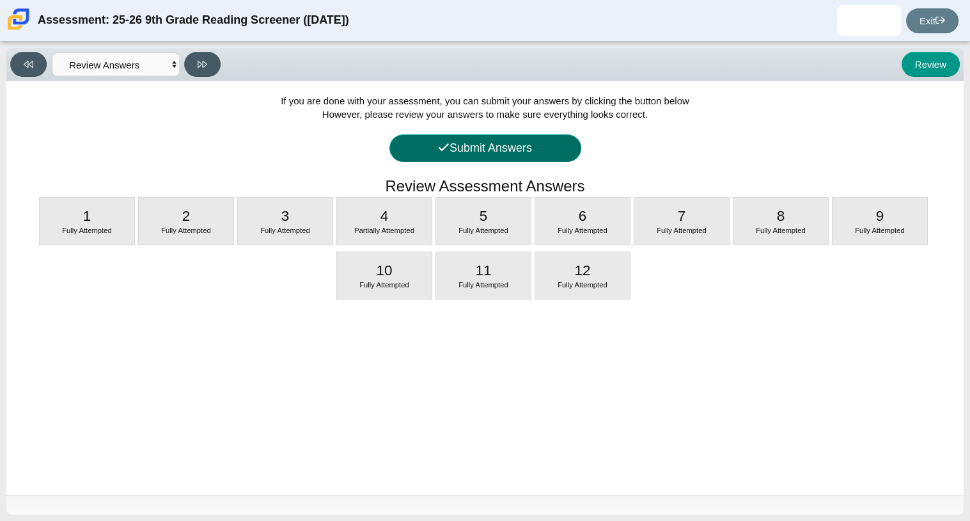
click at [443, 143] on icon at bounding box center [444, 147] width 12 height 12
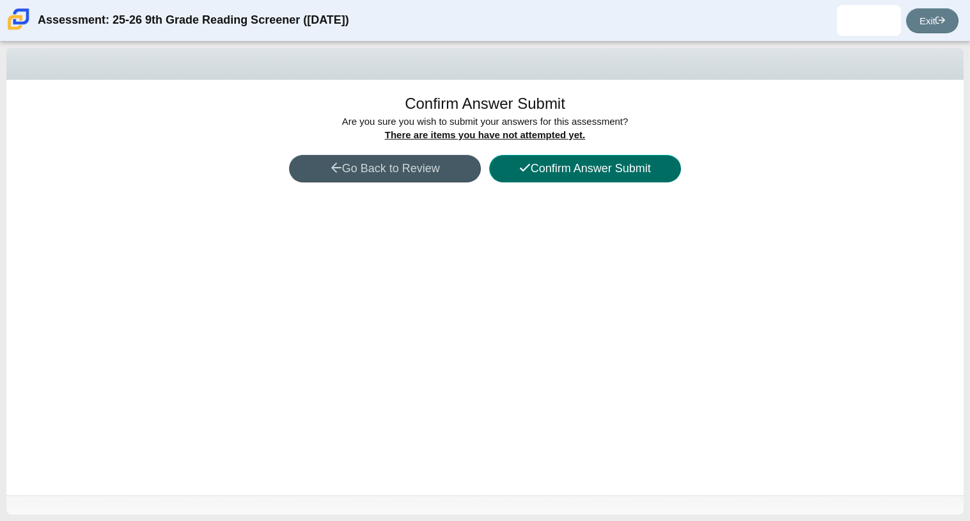
click at [512, 168] on button "Confirm Answer Submit" at bounding box center [585, 168] width 192 height 27
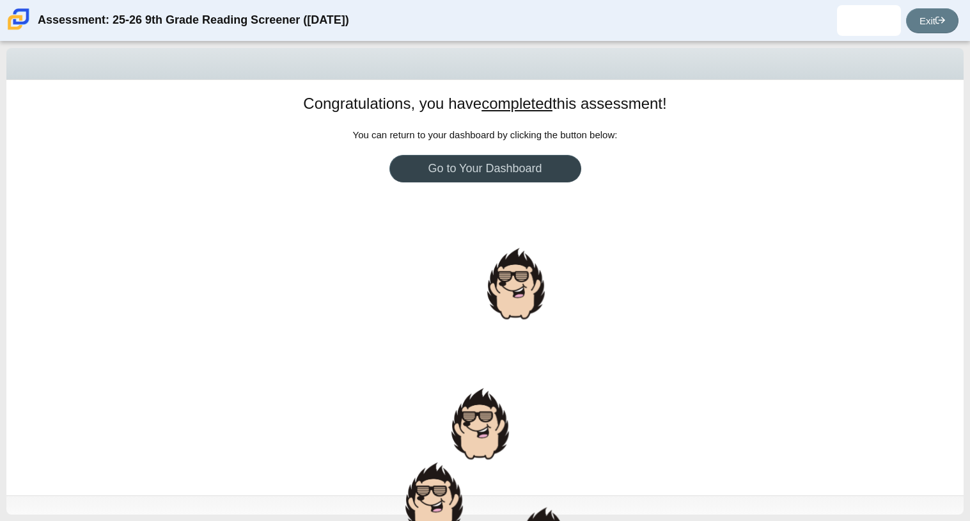
click at [460, 167] on link "Go to Your Dashboard" at bounding box center [485, 168] width 192 height 27
